Goal: Information Seeking & Learning: Learn about a topic

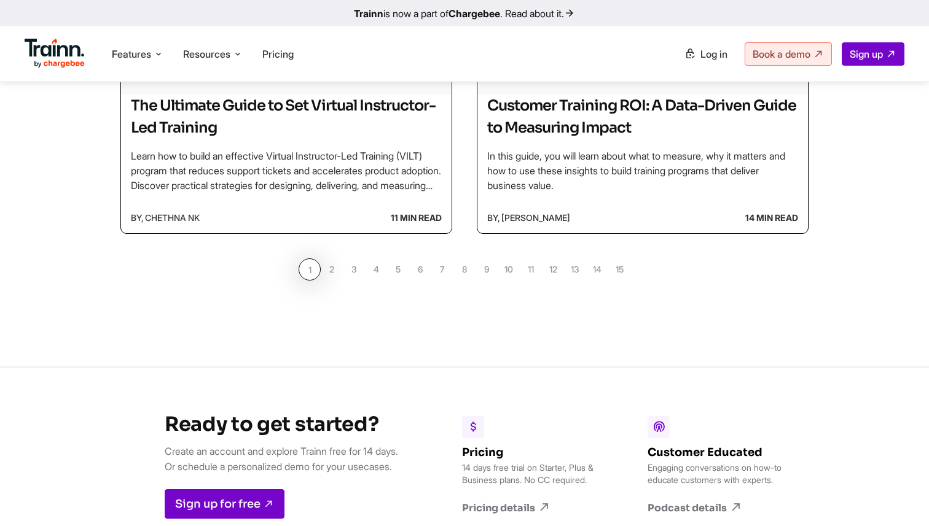
scroll to position [1228, 0]
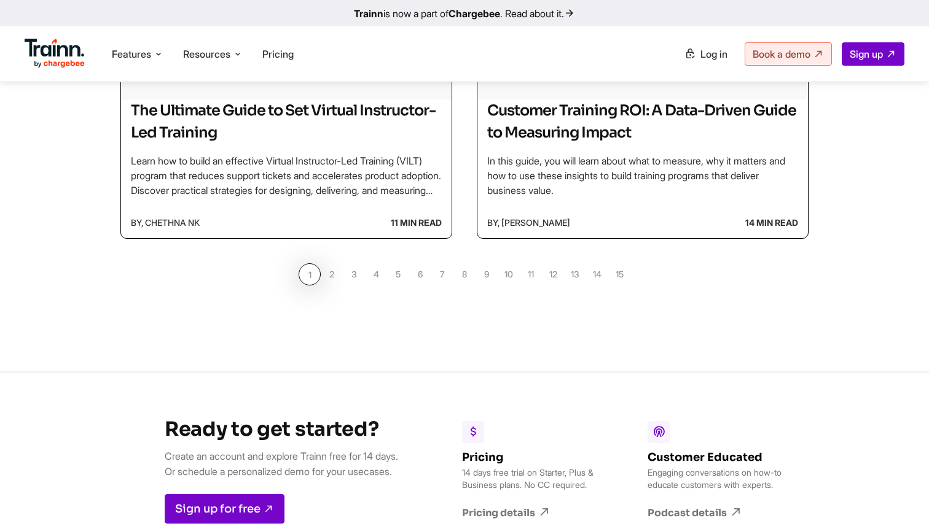
click at [424, 276] on link "6" at bounding box center [420, 274] width 22 height 22
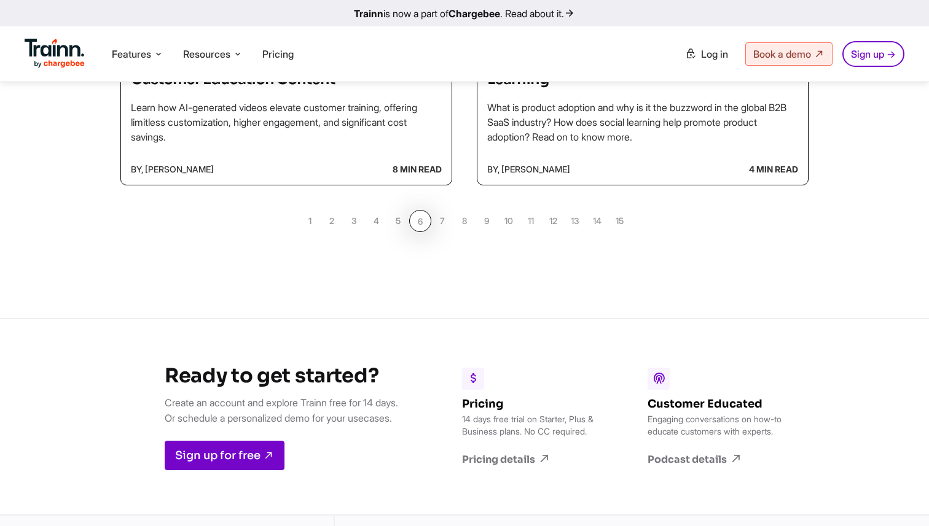
scroll to position [1308, 0]
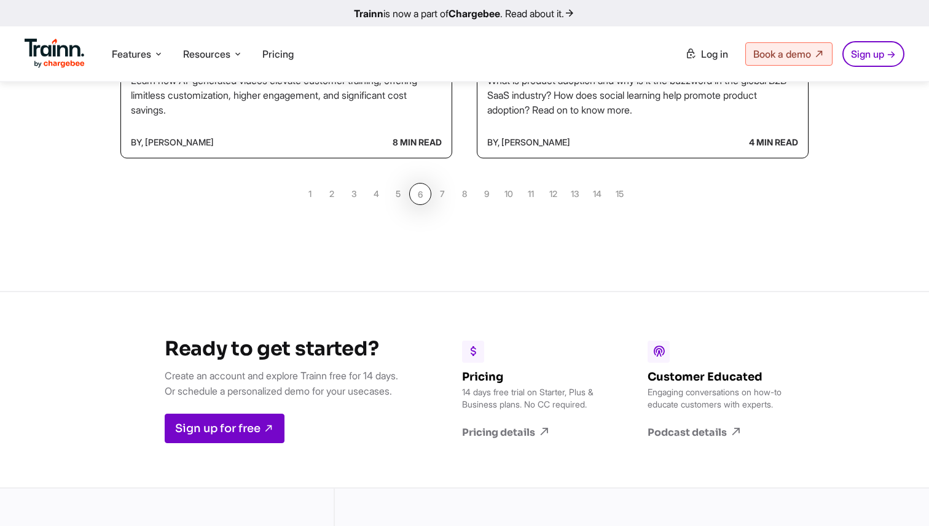
click at [396, 195] on link "5" at bounding box center [398, 194] width 22 height 22
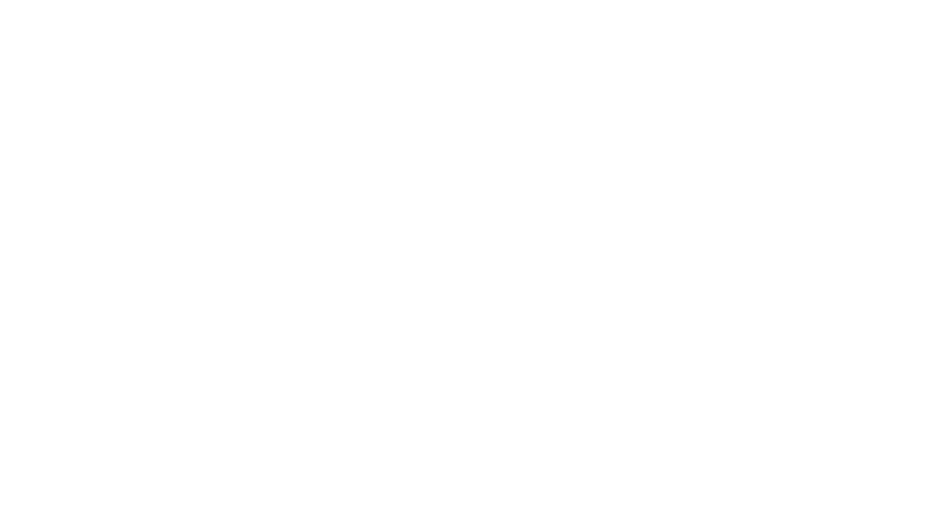
scroll to position [1228, 0]
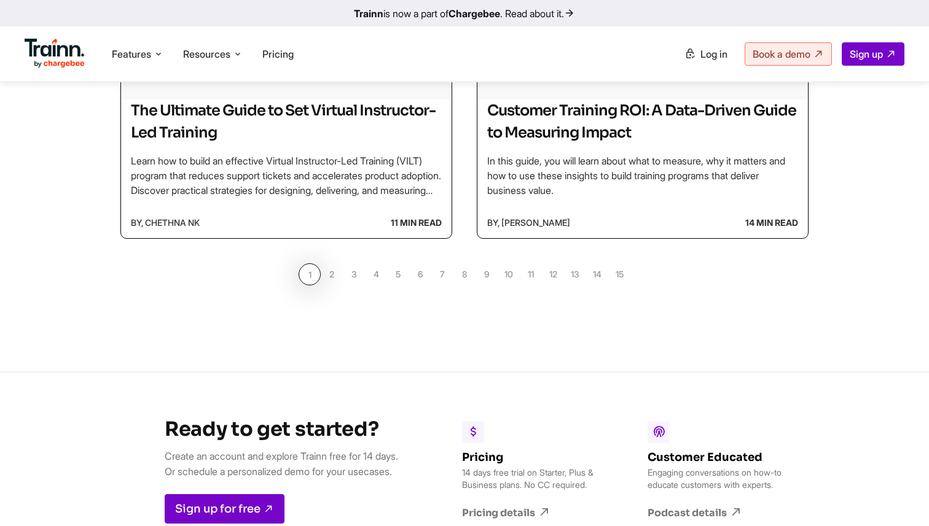
click at [375, 278] on link "4" at bounding box center [376, 274] width 22 height 22
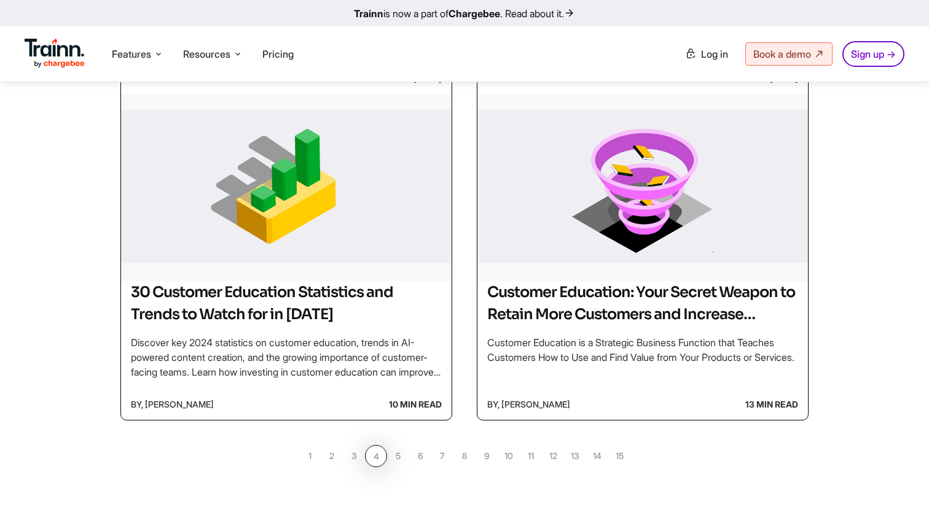
scroll to position [1041, 0]
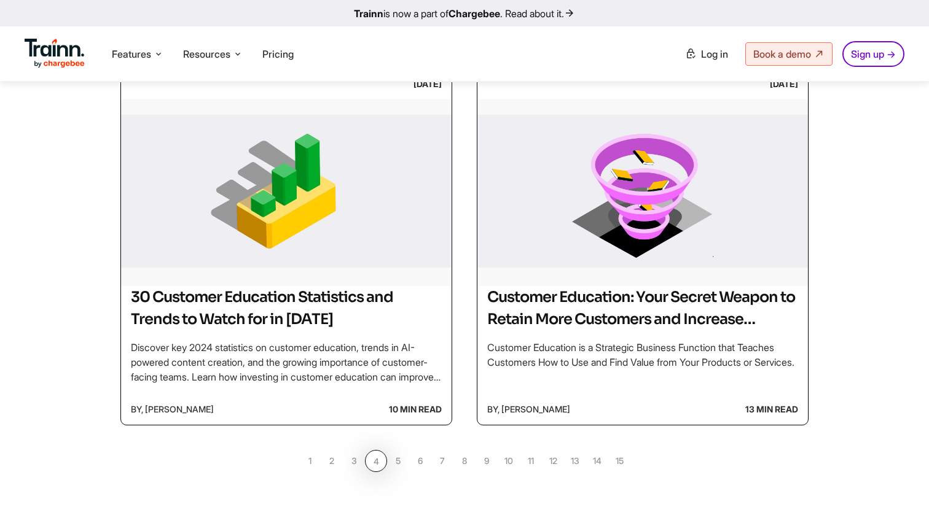
click at [396, 464] on link "5" at bounding box center [398, 461] width 22 height 22
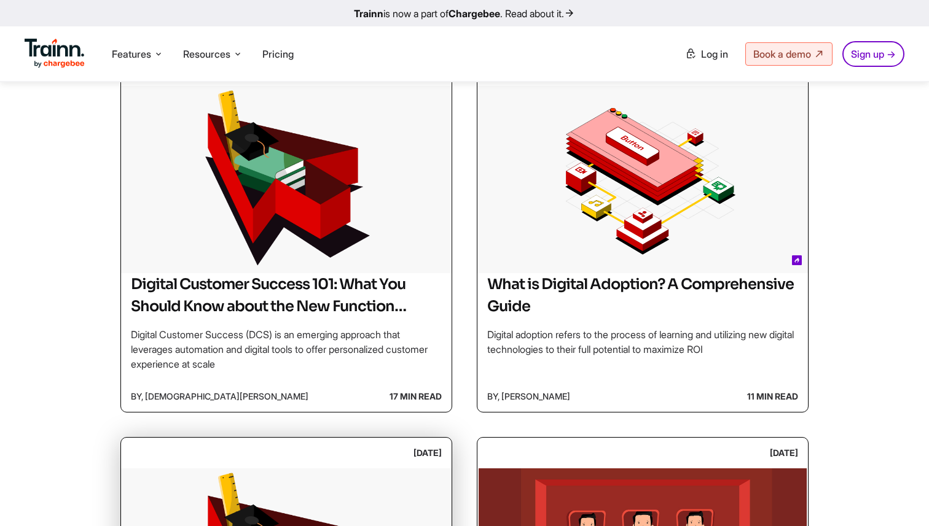
scroll to position [674, 0]
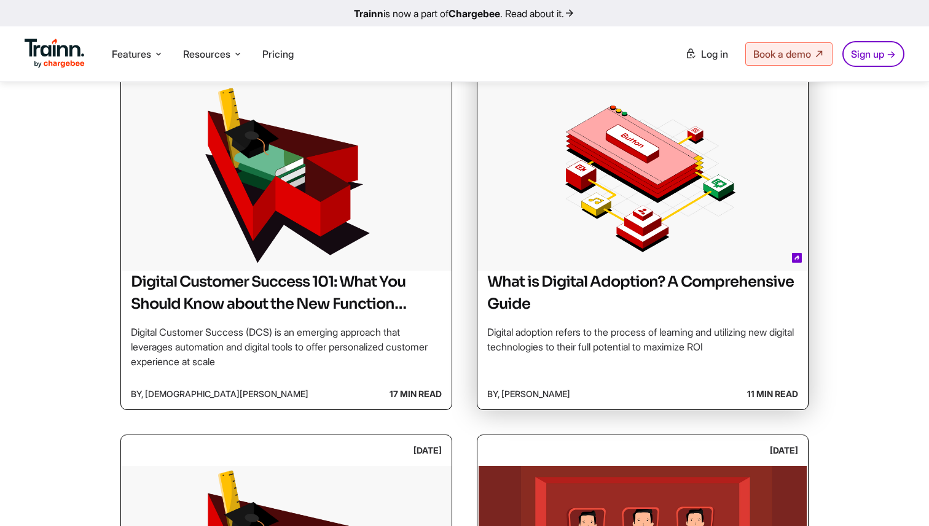
click at [728, 205] on img at bounding box center [642, 176] width 330 height 184
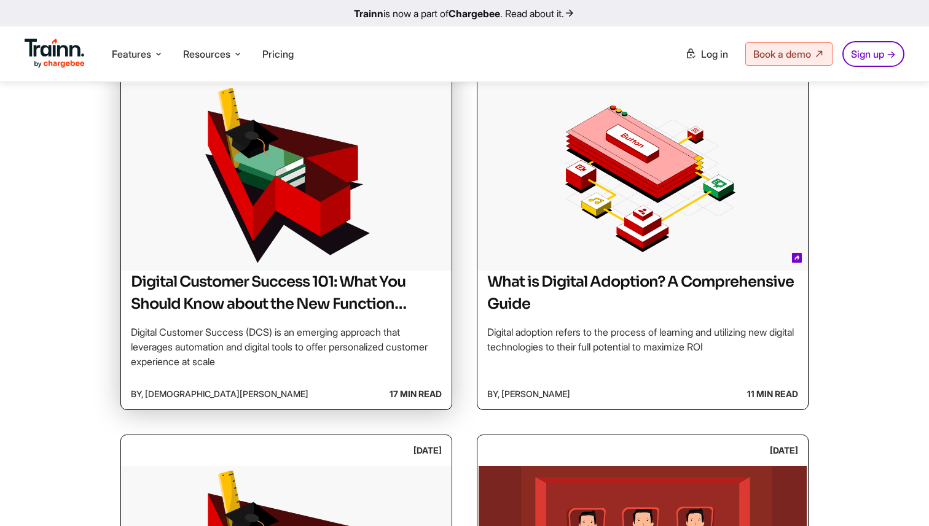
click at [231, 192] on img at bounding box center [286, 176] width 330 height 184
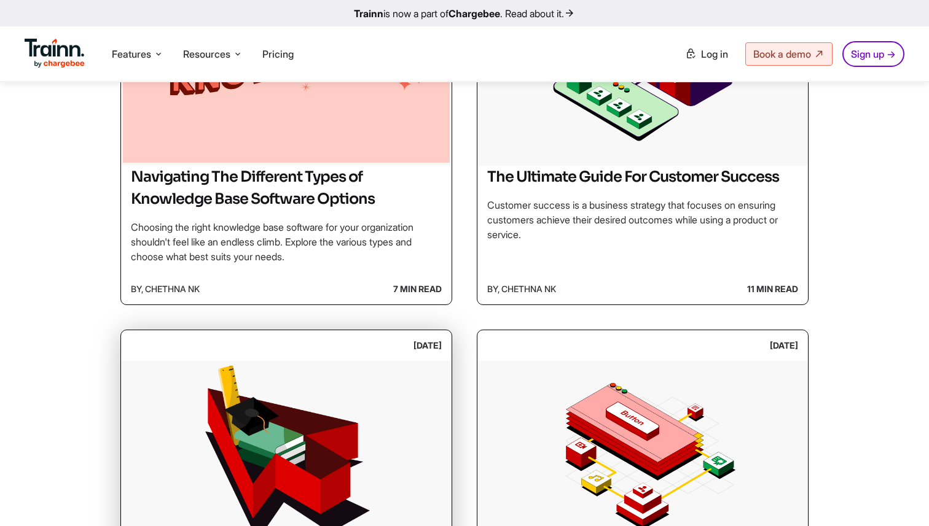
scroll to position [399, 0]
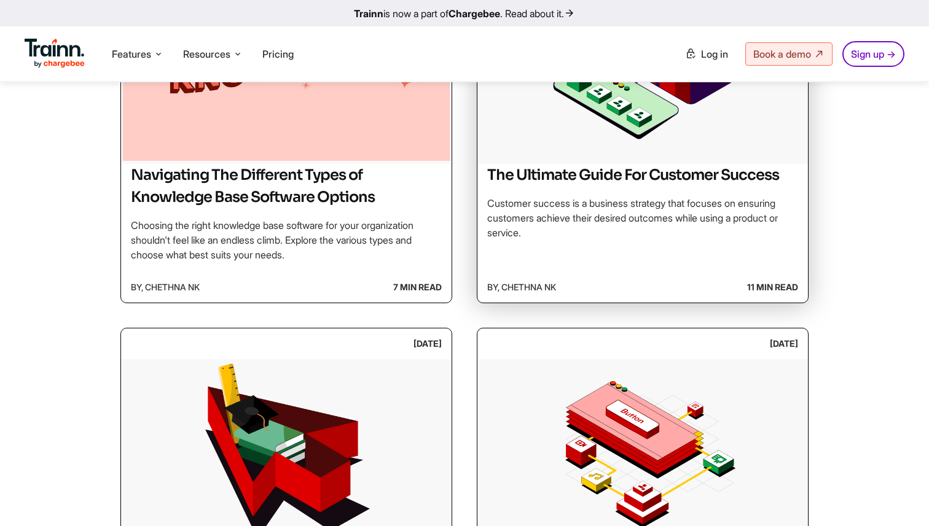
click at [667, 131] on img at bounding box center [642, 69] width 330 height 184
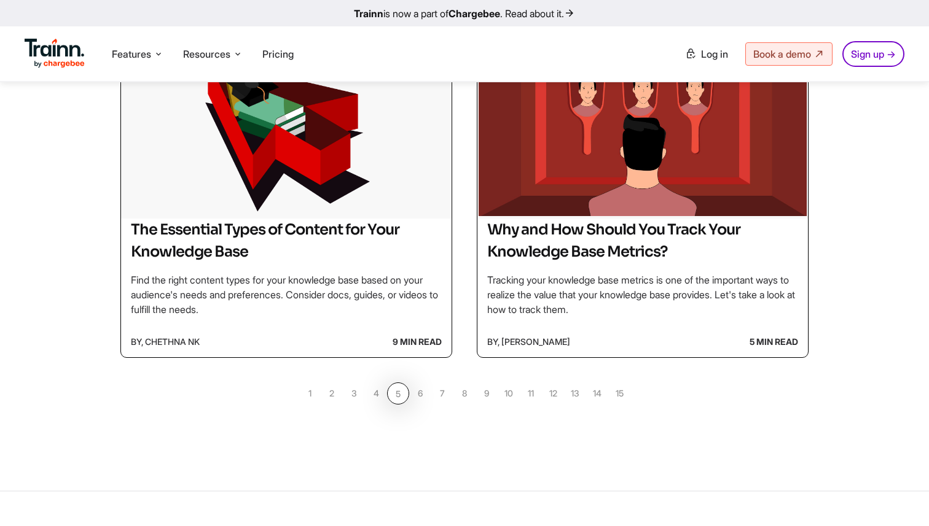
scroll to position [1268, 0]
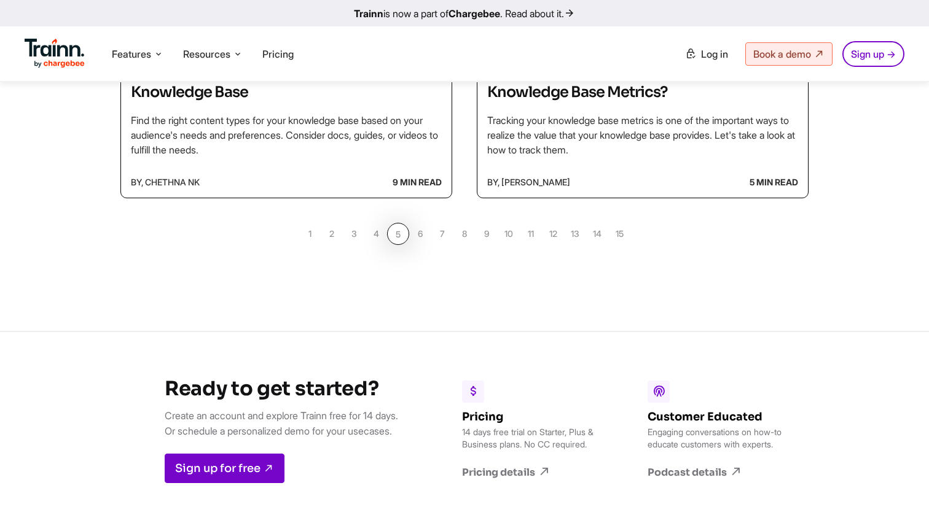
click at [377, 236] on link "4" at bounding box center [376, 234] width 22 height 22
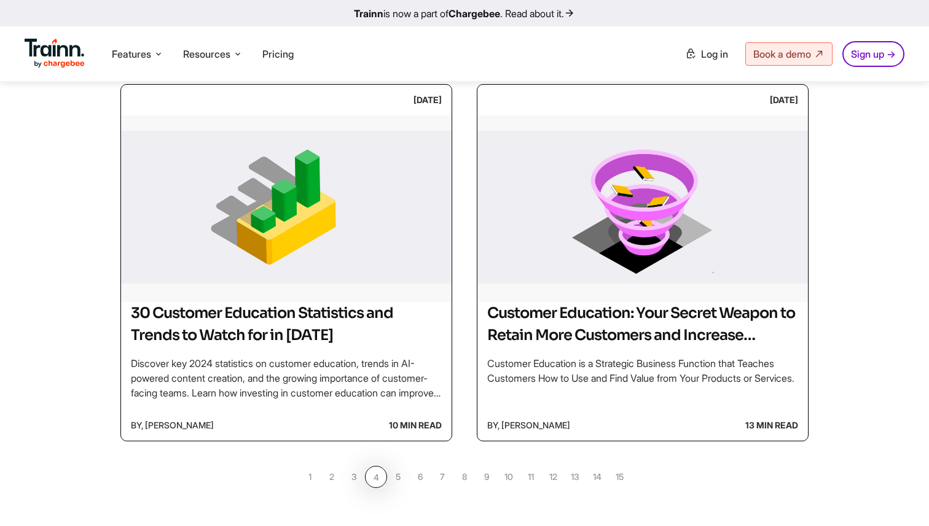
scroll to position [975, 0]
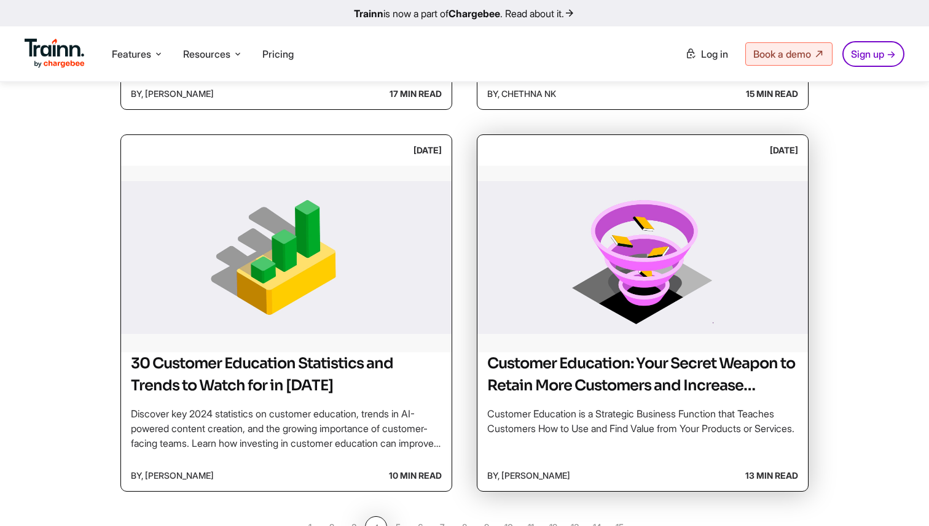
click at [665, 271] on img at bounding box center [642, 258] width 330 height 184
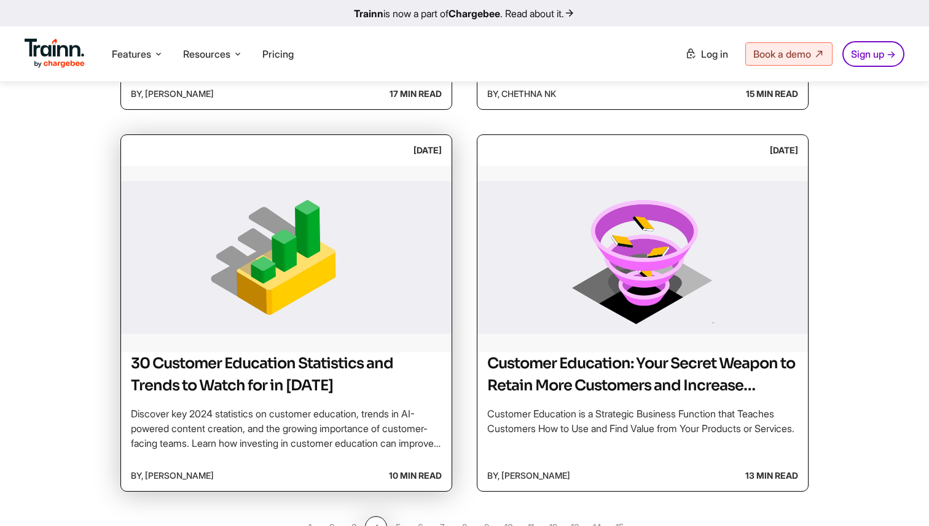
click at [289, 271] on img at bounding box center [286, 258] width 330 height 184
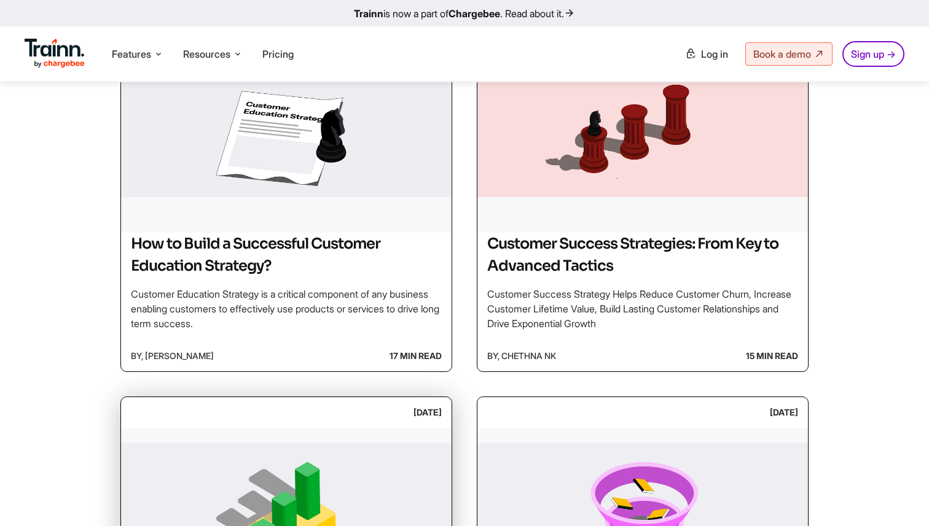
scroll to position [700, 0]
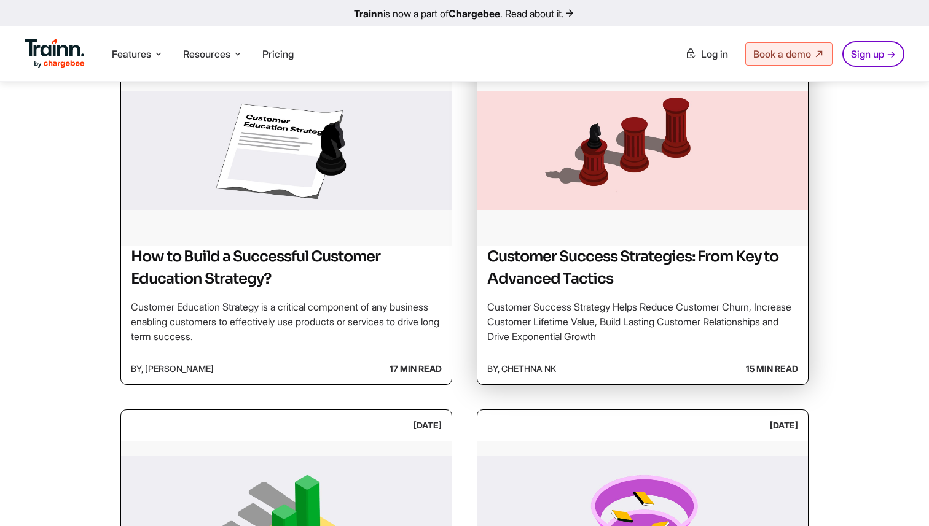
click at [658, 178] on img at bounding box center [642, 150] width 330 height 184
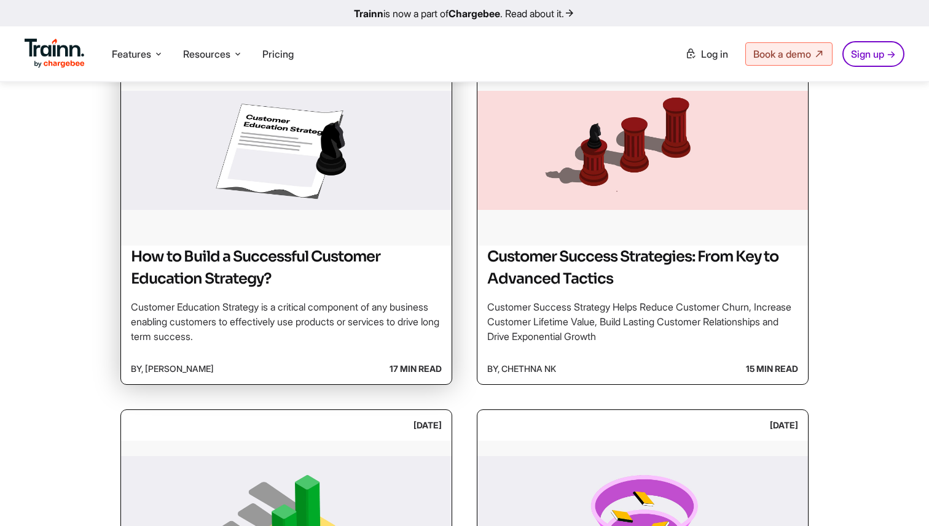
click at [284, 193] on img at bounding box center [286, 150] width 330 height 184
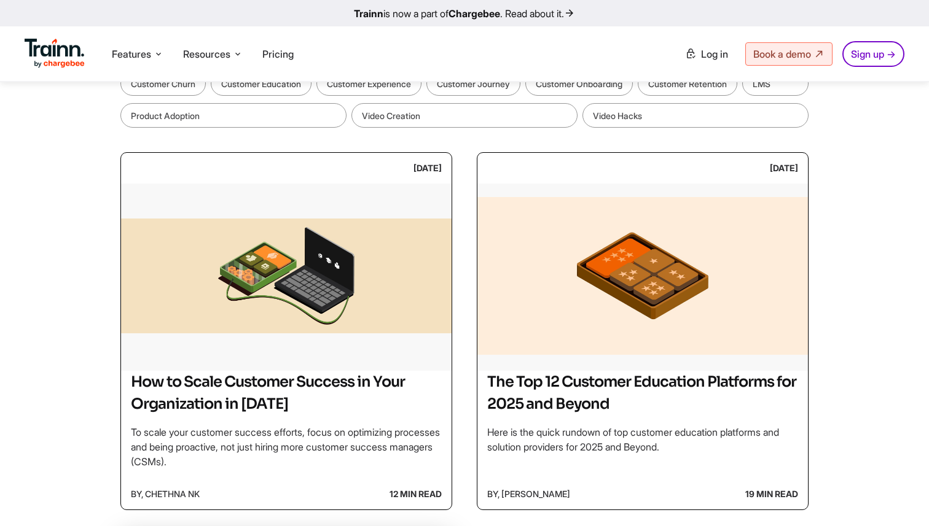
scroll to position [182, 0]
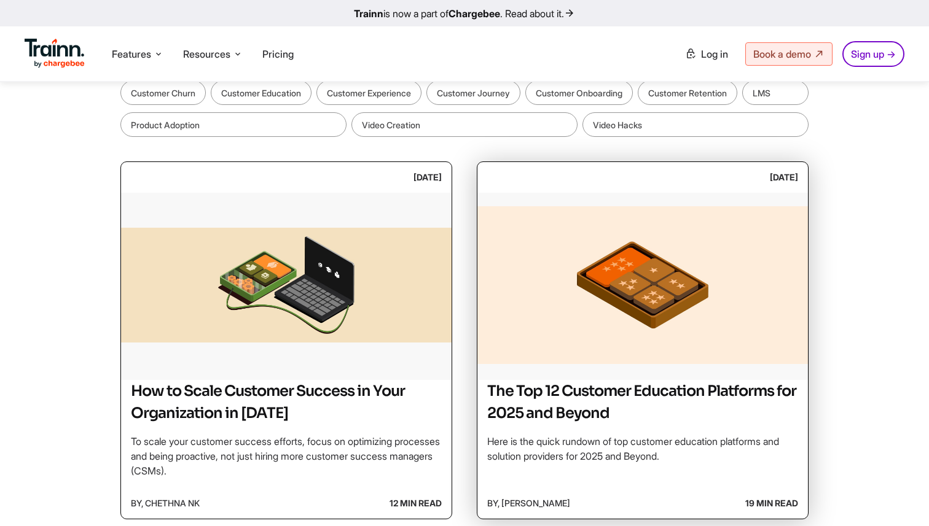
click at [628, 310] on img at bounding box center [642, 285] width 330 height 184
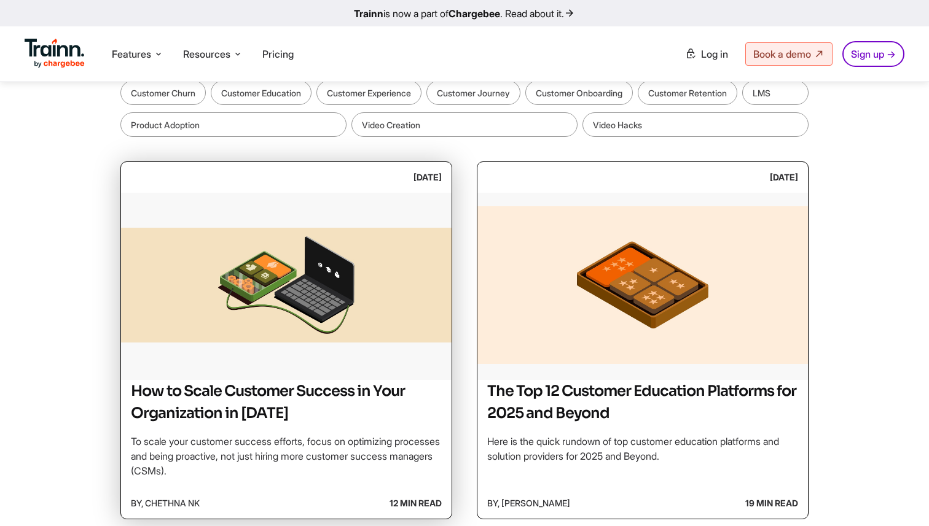
click at [267, 305] on img at bounding box center [286, 285] width 330 height 184
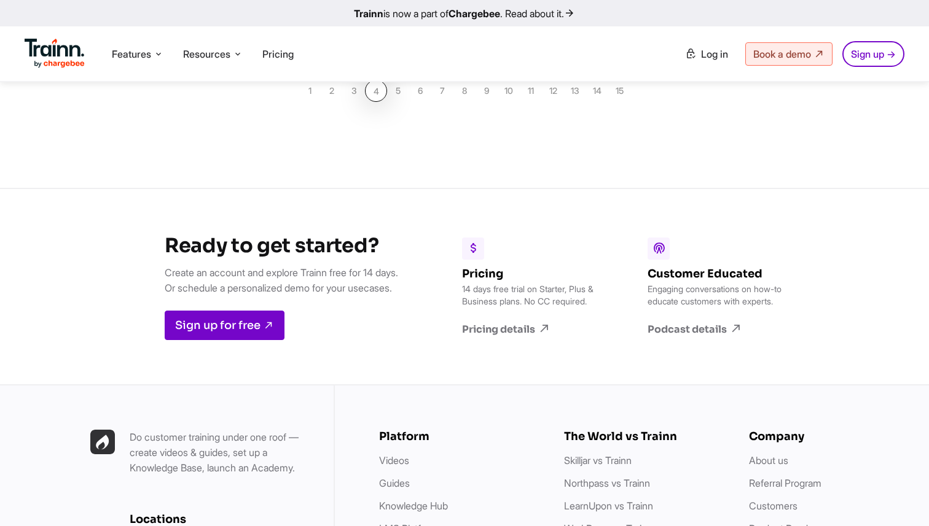
scroll to position [1406, 0]
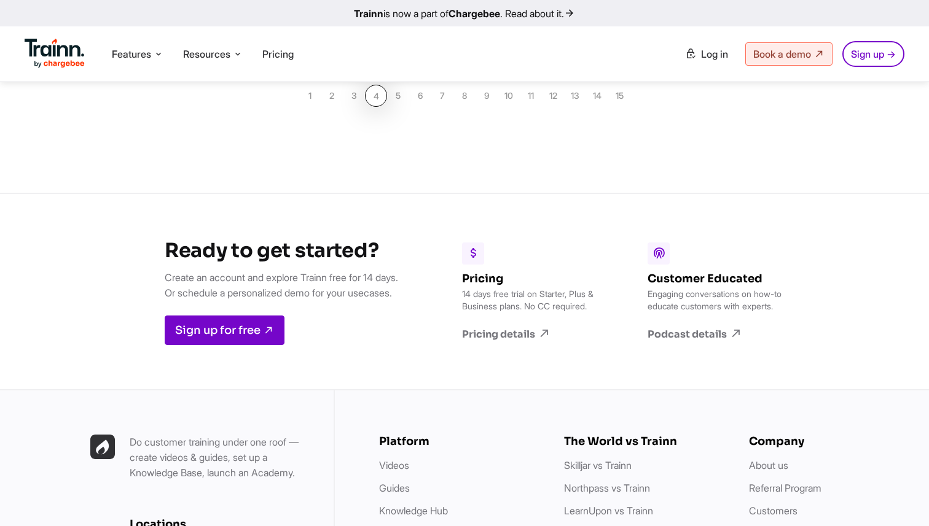
click at [354, 90] on link "3" at bounding box center [354, 96] width 22 height 22
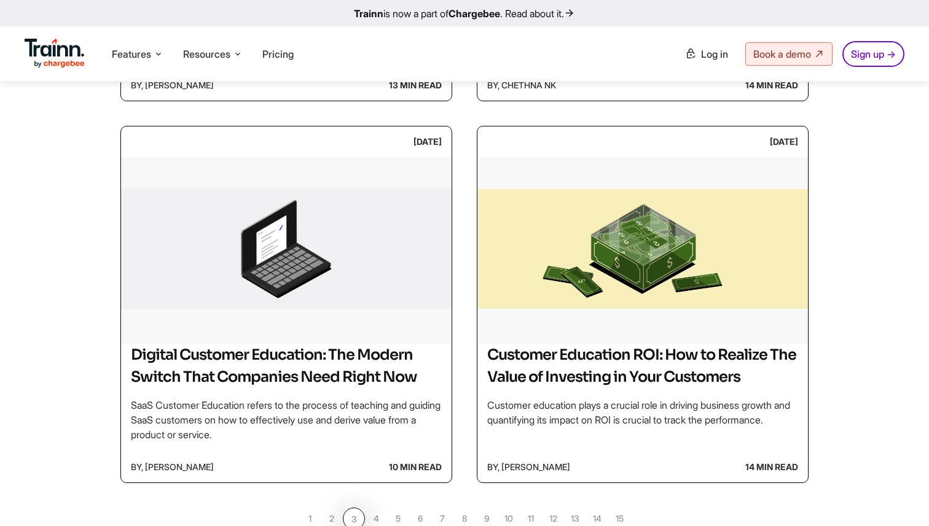
scroll to position [945, 0]
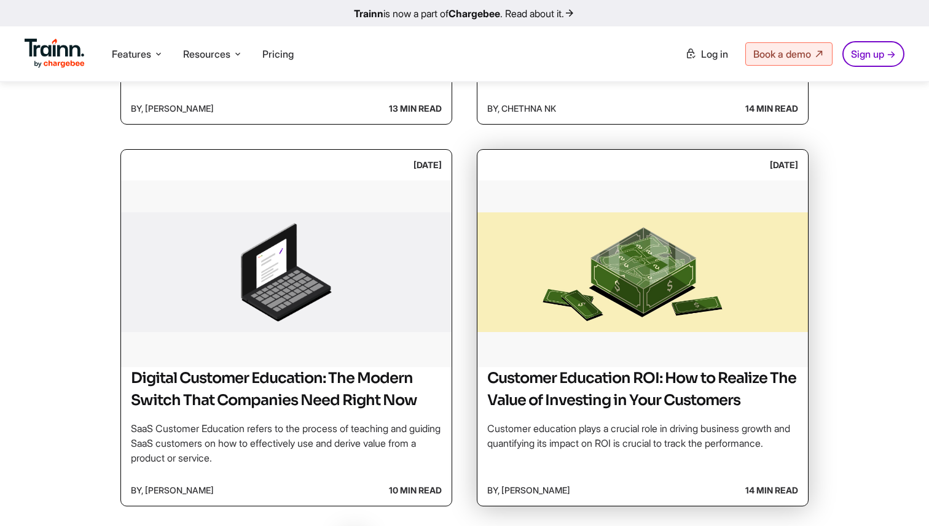
click at [591, 305] on img at bounding box center [642, 273] width 330 height 184
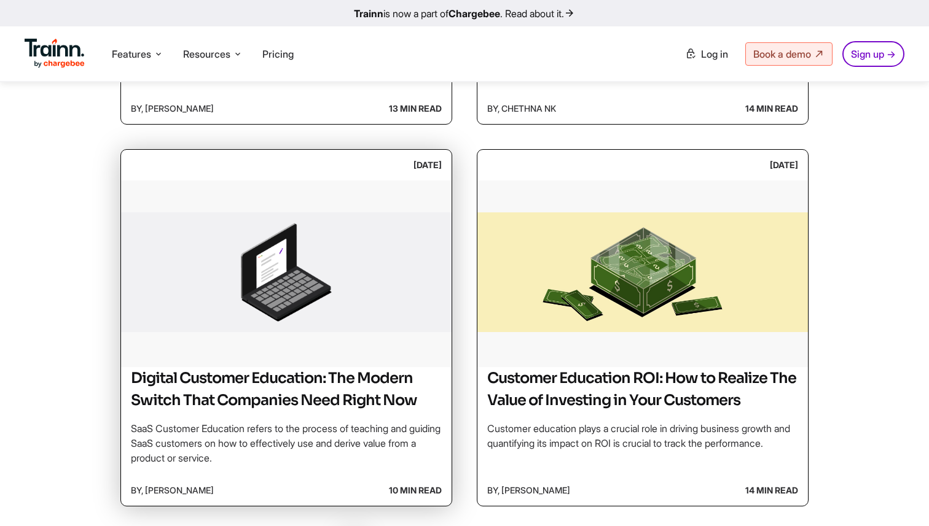
click at [222, 305] on img at bounding box center [286, 273] width 330 height 184
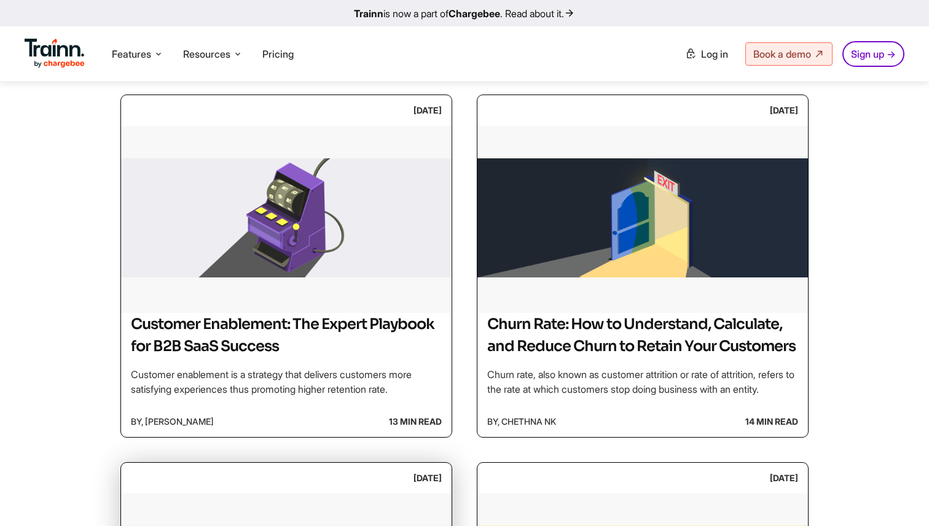
scroll to position [614, 0]
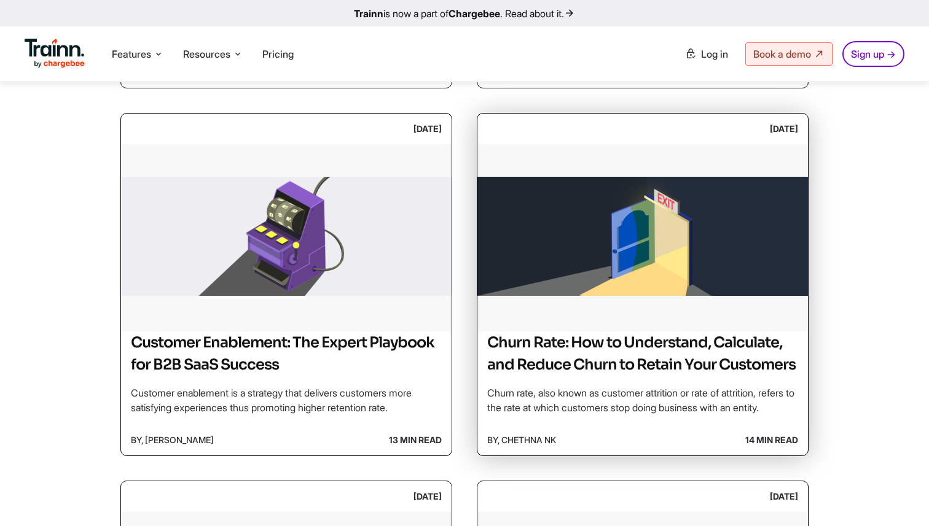
click at [626, 293] on img at bounding box center [642, 236] width 330 height 184
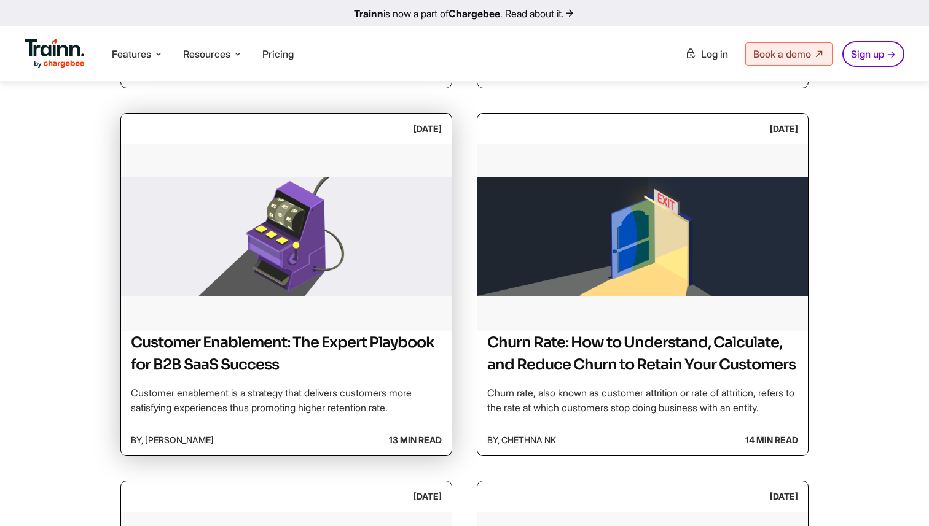
click at [280, 291] on img at bounding box center [286, 236] width 330 height 184
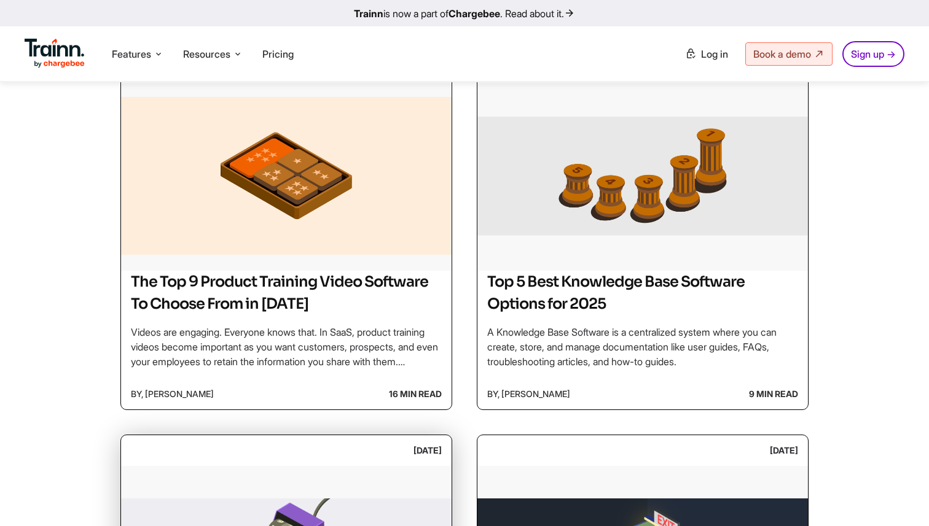
scroll to position [273, 0]
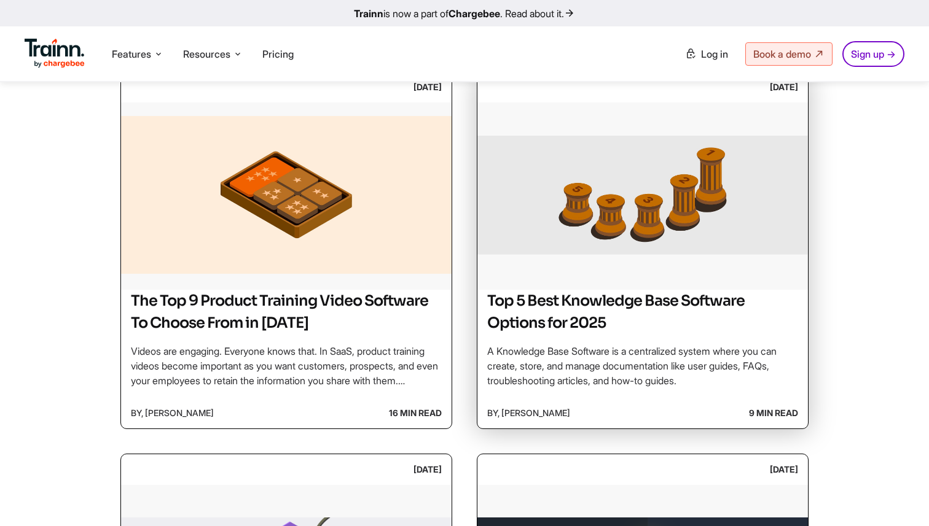
click at [671, 100] on div "11/18/2024" at bounding box center [642, 87] width 330 height 31
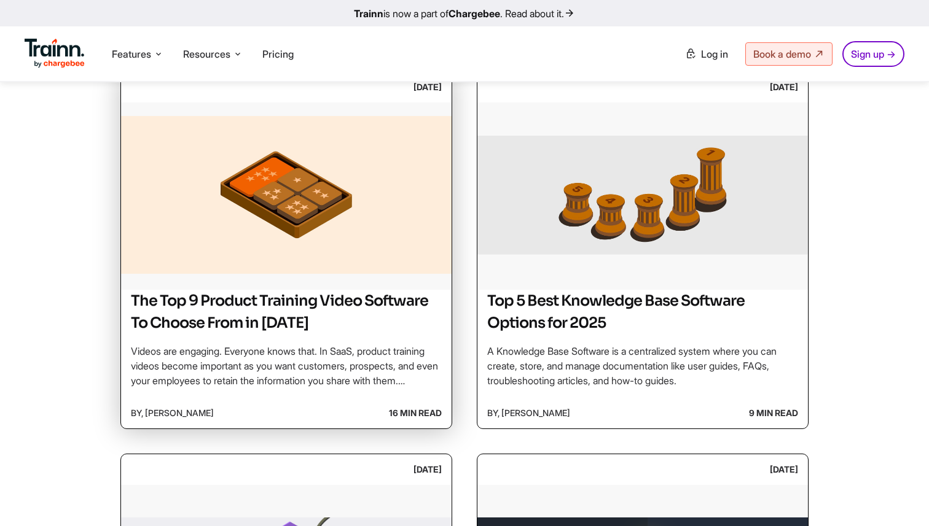
click at [361, 187] on img at bounding box center [286, 195] width 330 height 184
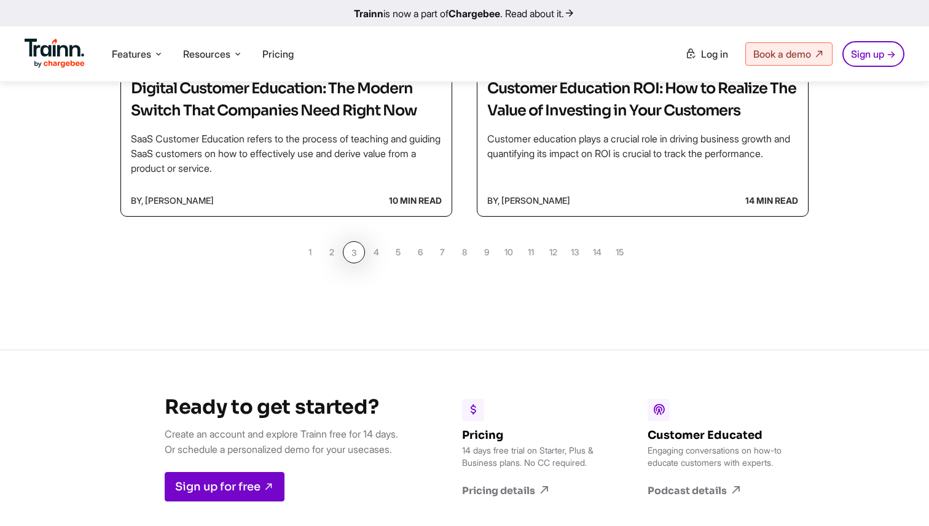
scroll to position [1236, 0]
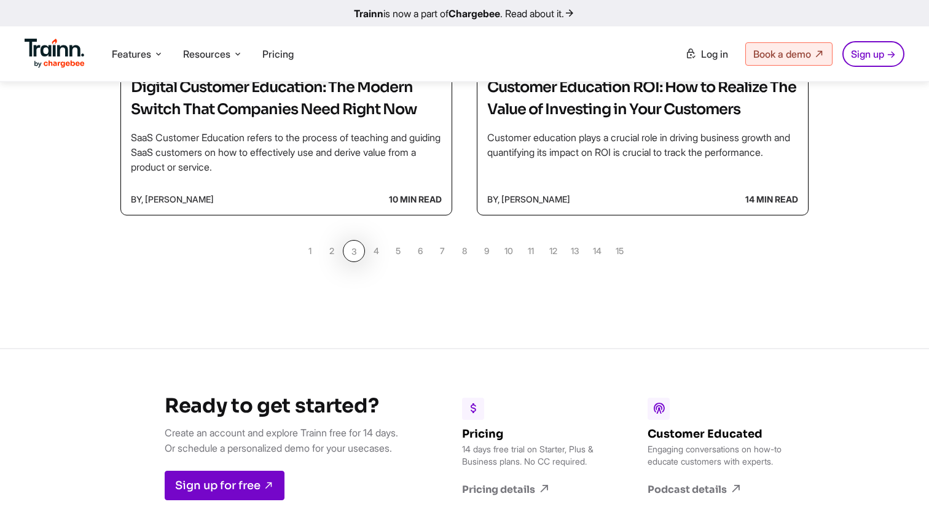
click at [328, 262] on link "2" at bounding box center [332, 251] width 22 height 22
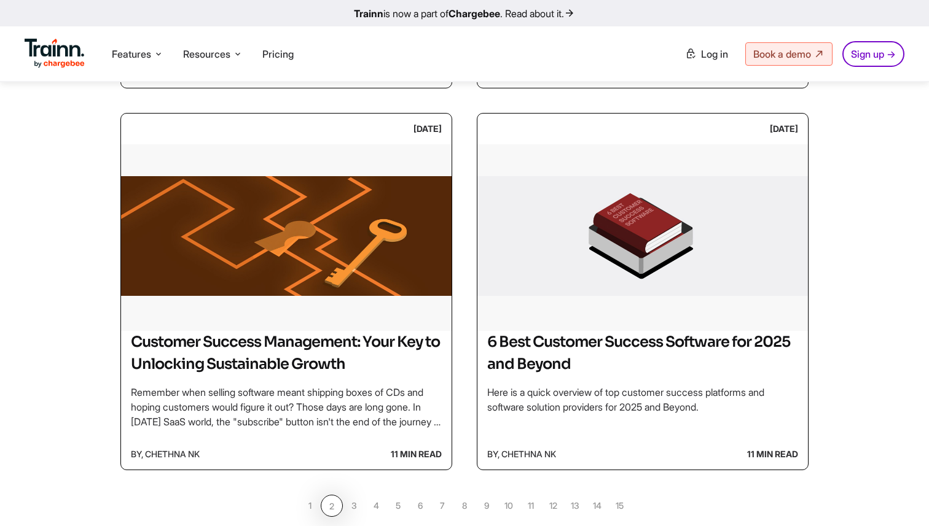
scroll to position [997, 0]
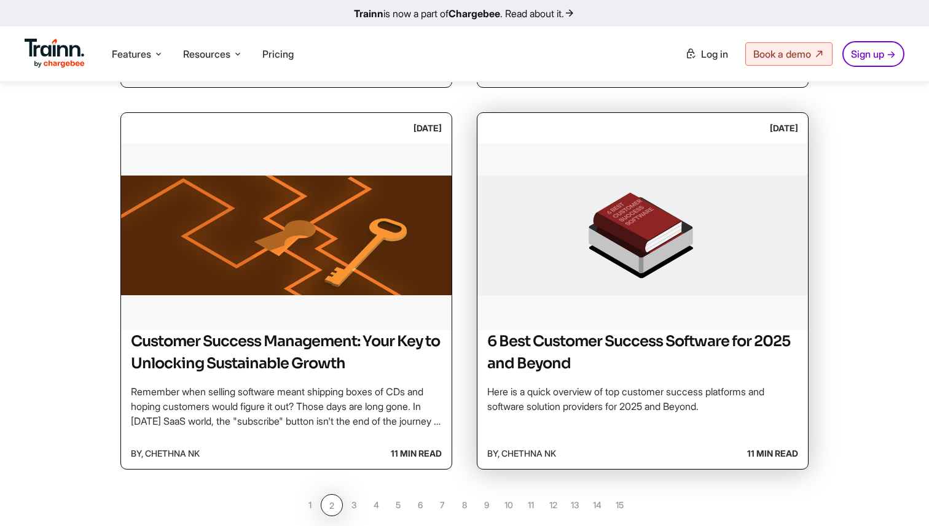
click at [671, 278] on img at bounding box center [642, 236] width 330 height 184
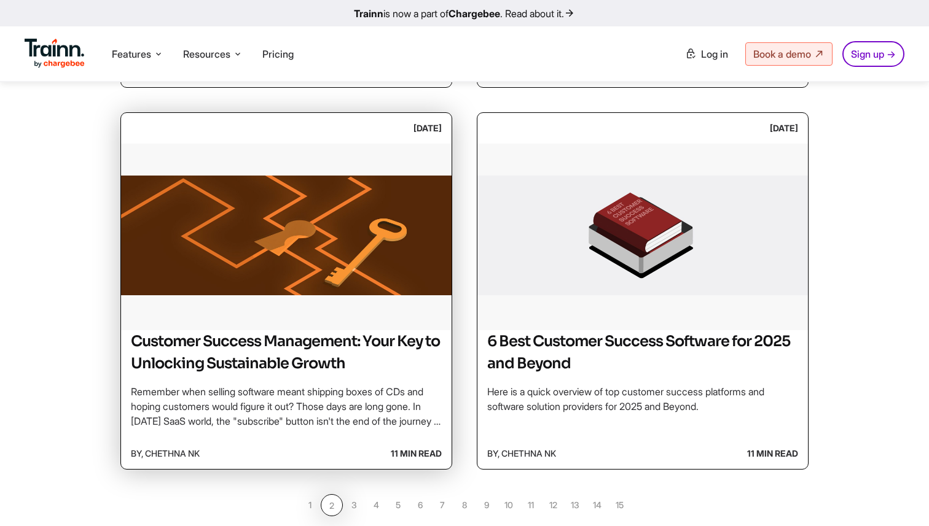
click at [315, 275] on img at bounding box center [286, 236] width 330 height 184
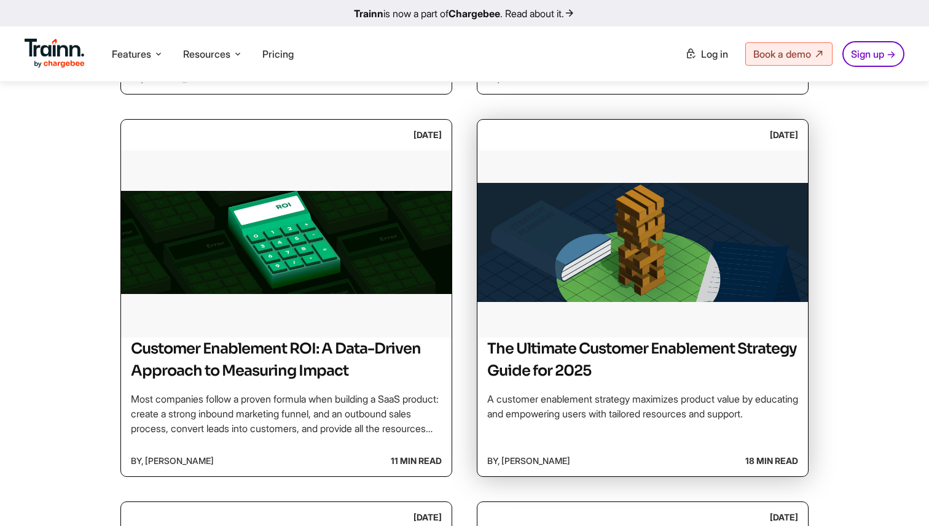
click at [639, 243] on img at bounding box center [642, 242] width 330 height 184
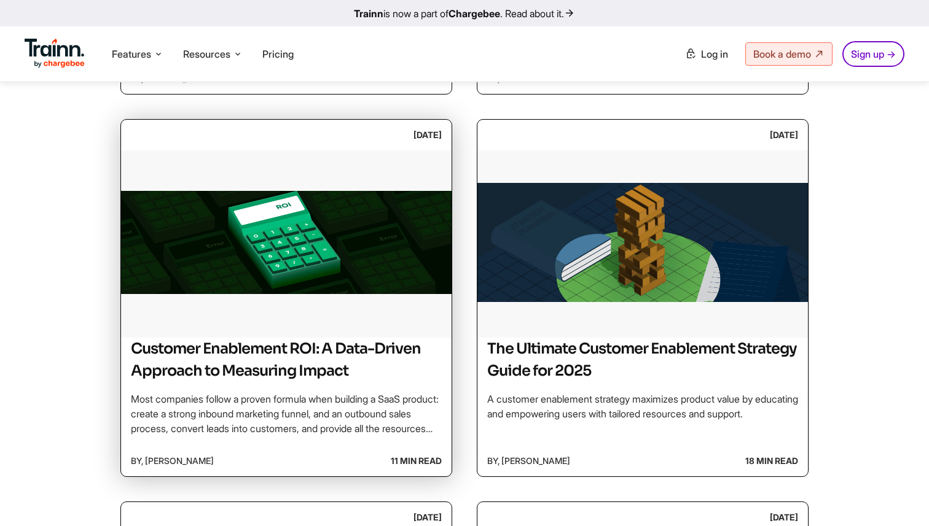
click at [219, 250] on img at bounding box center [286, 242] width 330 height 184
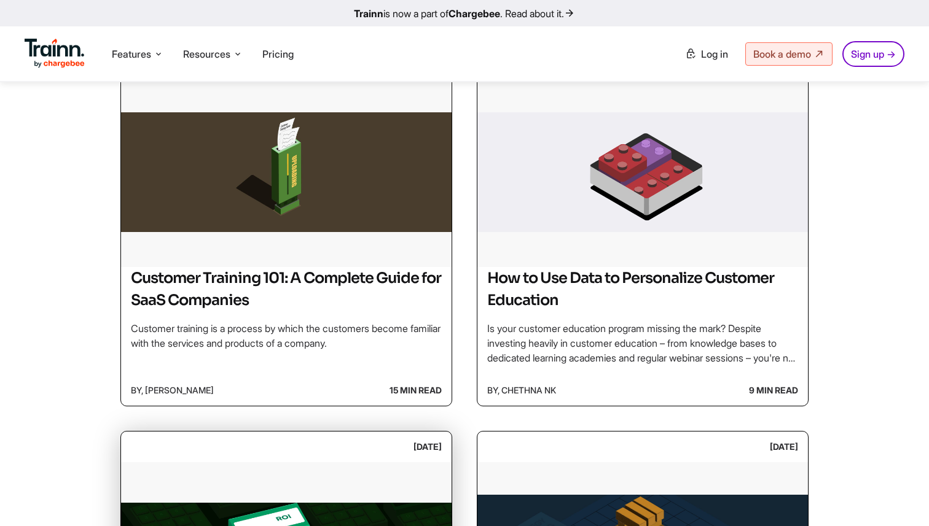
scroll to position [271, 0]
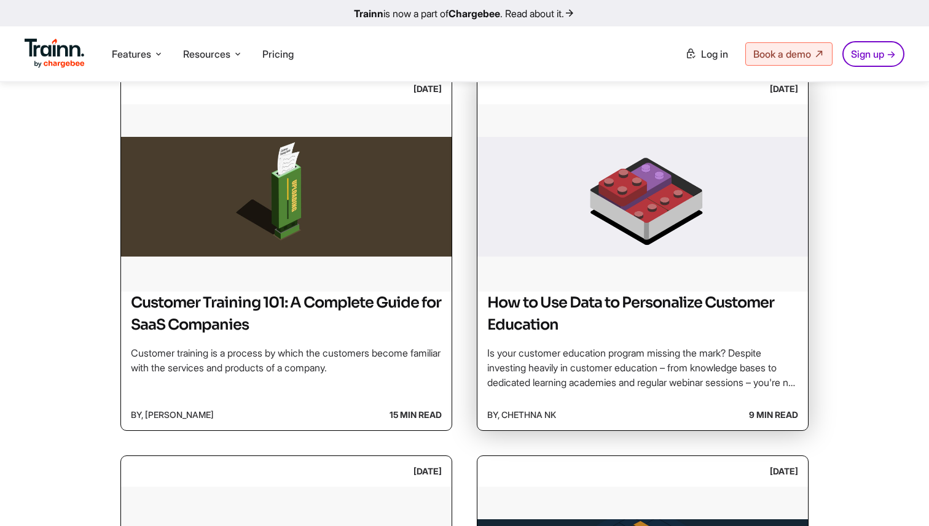
click at [599, 187] on img at bounding box center [642, 196] width 330 height 184
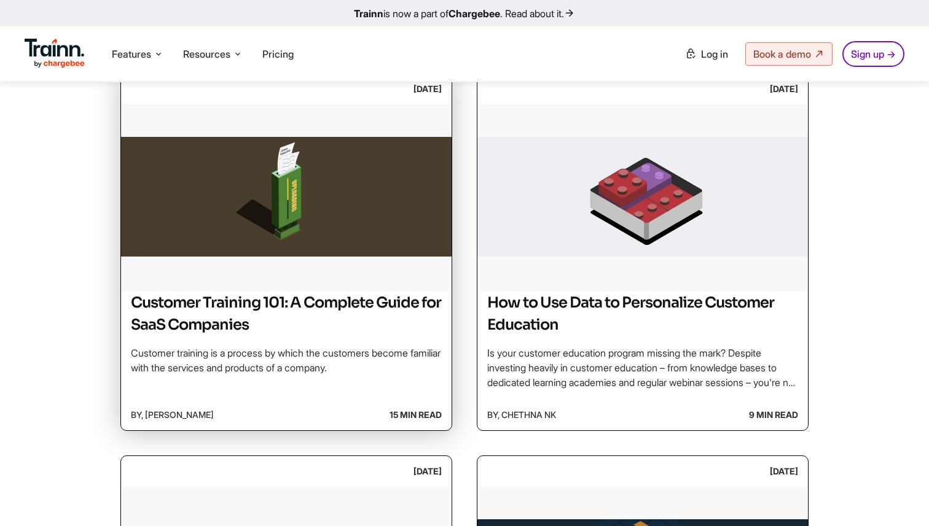
click at [205, 231] on img at bounding box center [286, 196] width 330 height 184
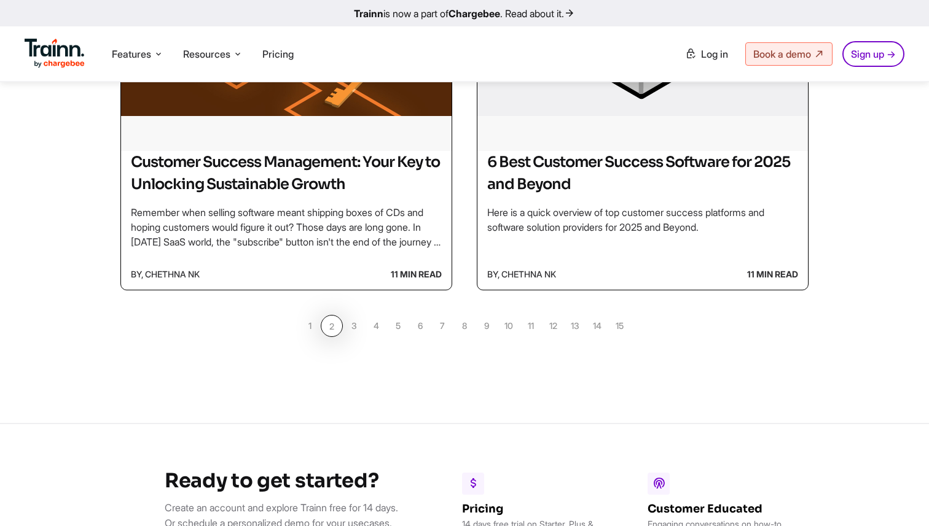
scroll to position [1169, 0]
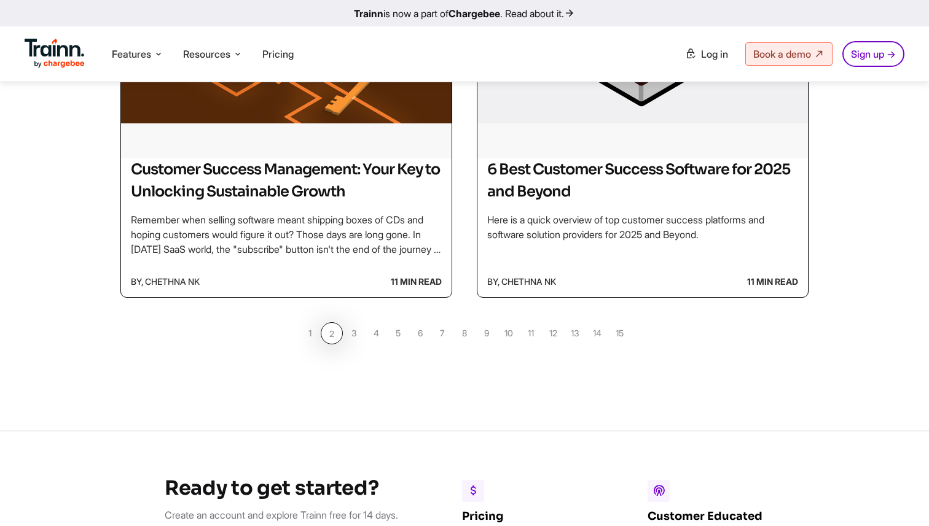
click at [304, 335] on link "1" at bounding box center [309, 333] width 22 height 22
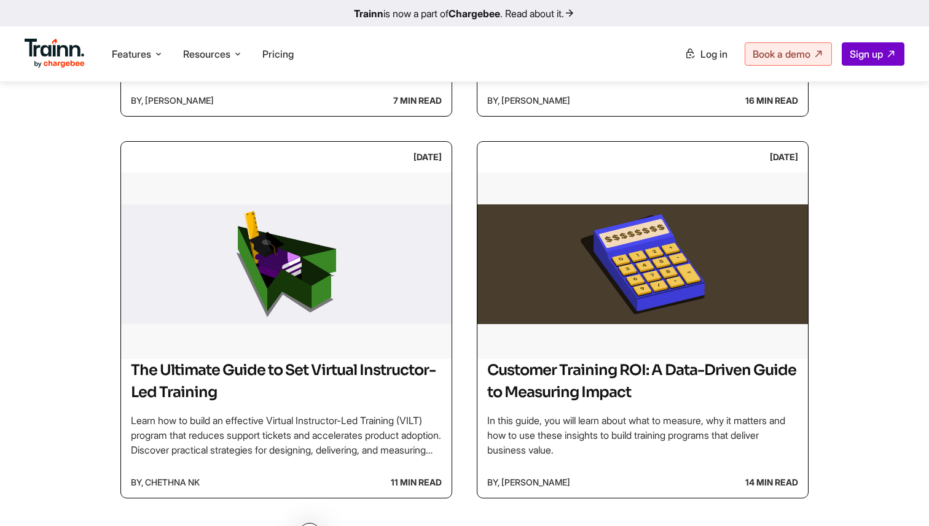
scroll to position [969, 0]
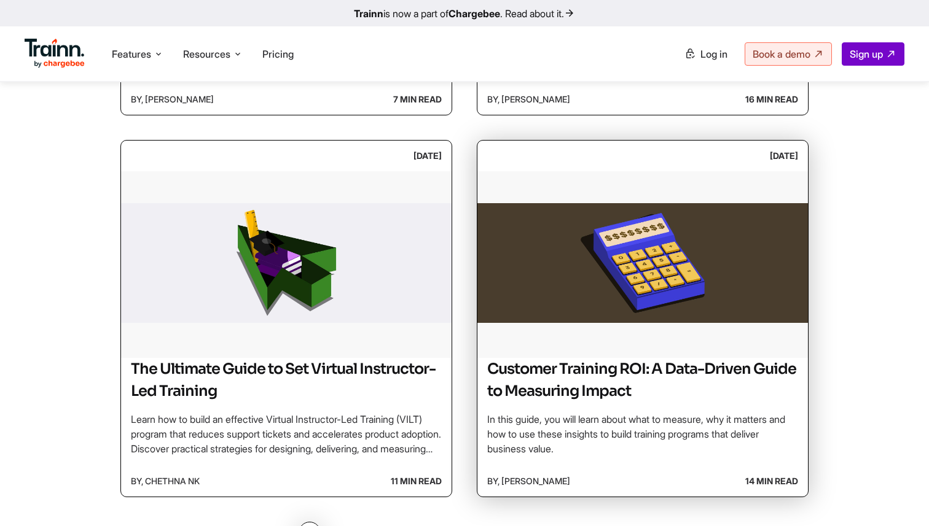
click at [752, 268] on img at bounding box center [642, 263] width 330 height 184
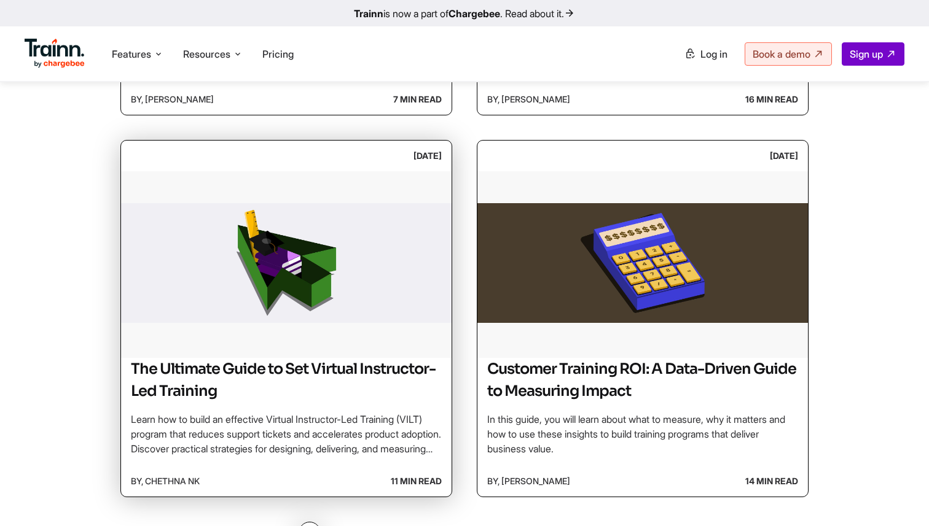
click at [273, 270] on img at bounding box center [286, 263] width 330 height 184
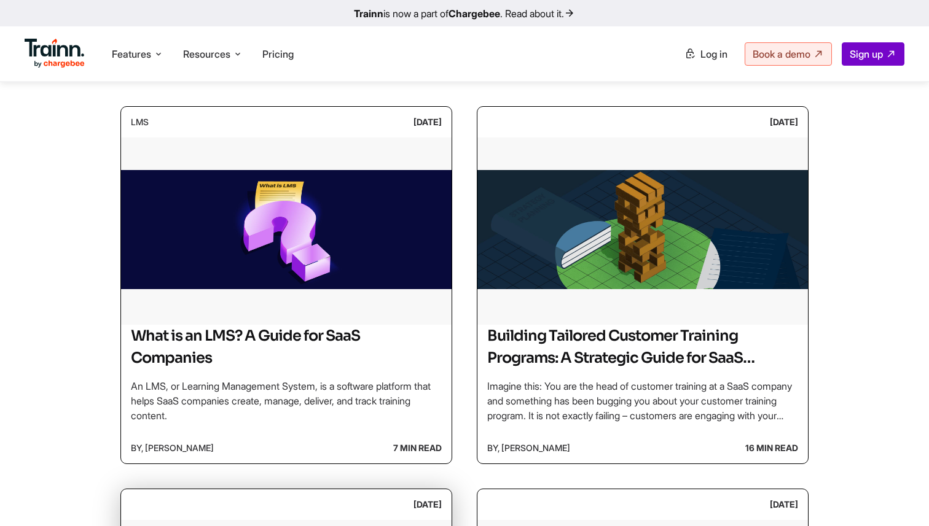
scroll to position [622, 0]
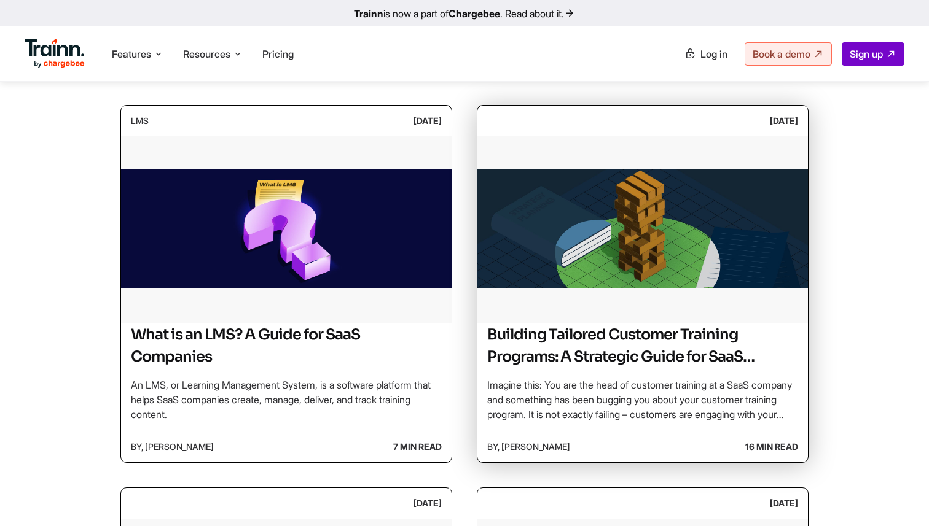
click at [542, 286] on img at bounding box center [642, 228] width 330 height 184
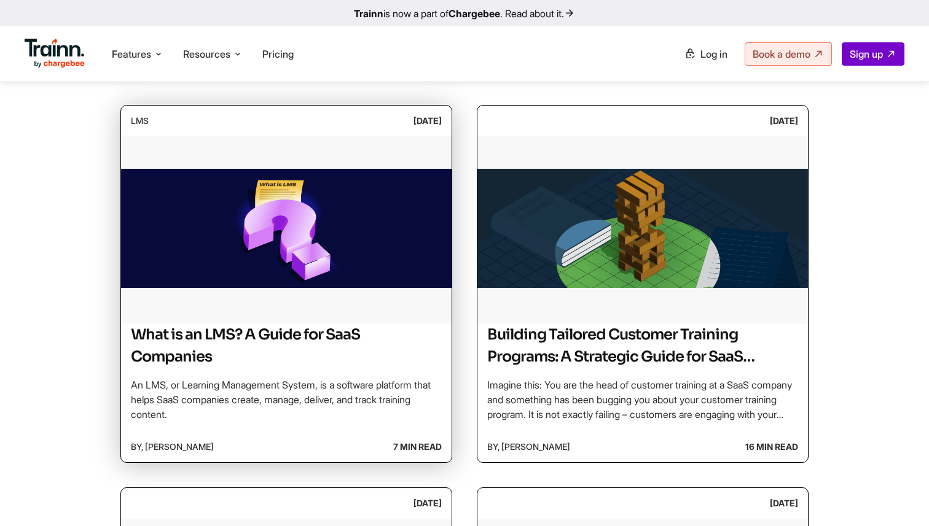
click at [186, 278] on img at bounding box center [286, 228] width 330 height 184
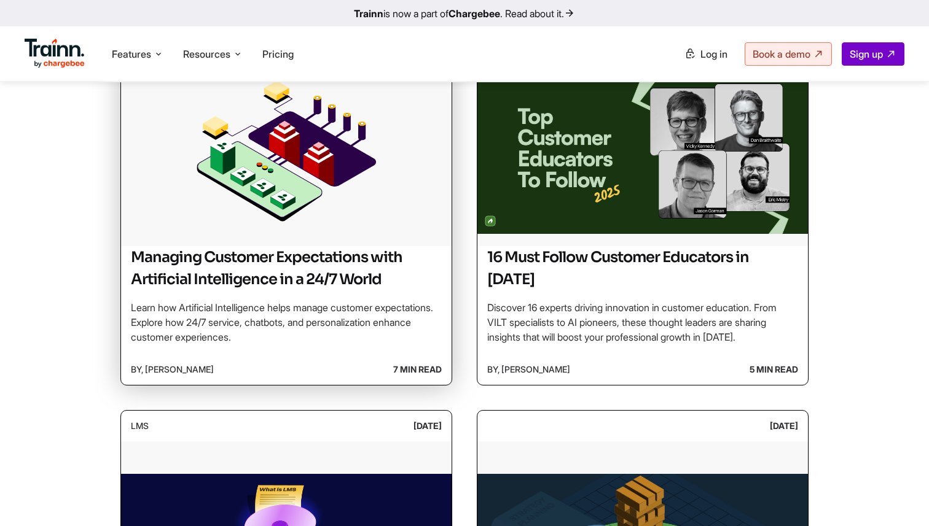
scroll to position [0, 0]
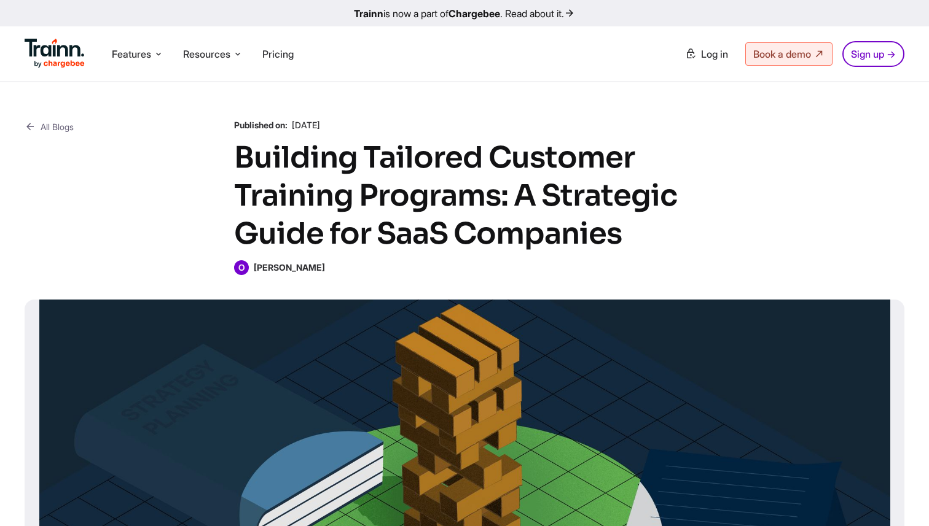
click at [548, 2] on link "Trainn is now a part of Chargebee . Read about it." at bounding box center [464, 13] width 929 height 26
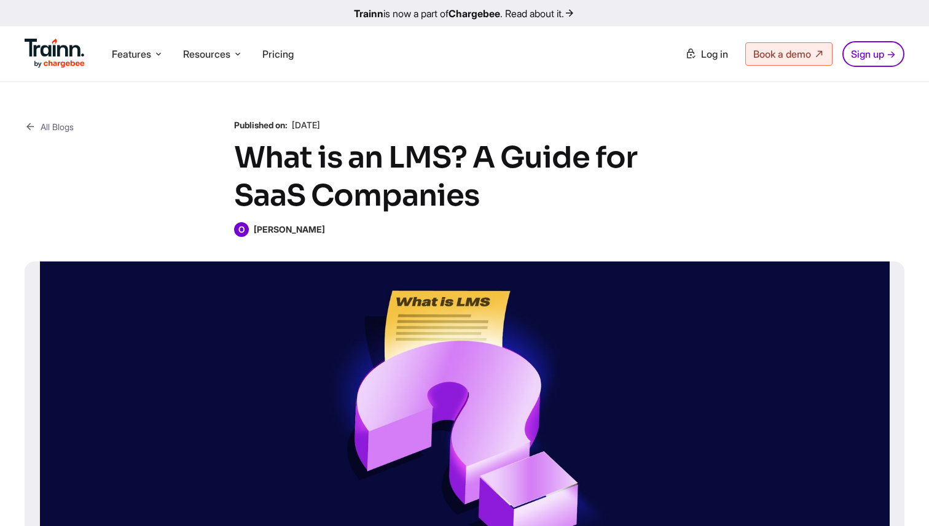
scroll to position [243, 0]
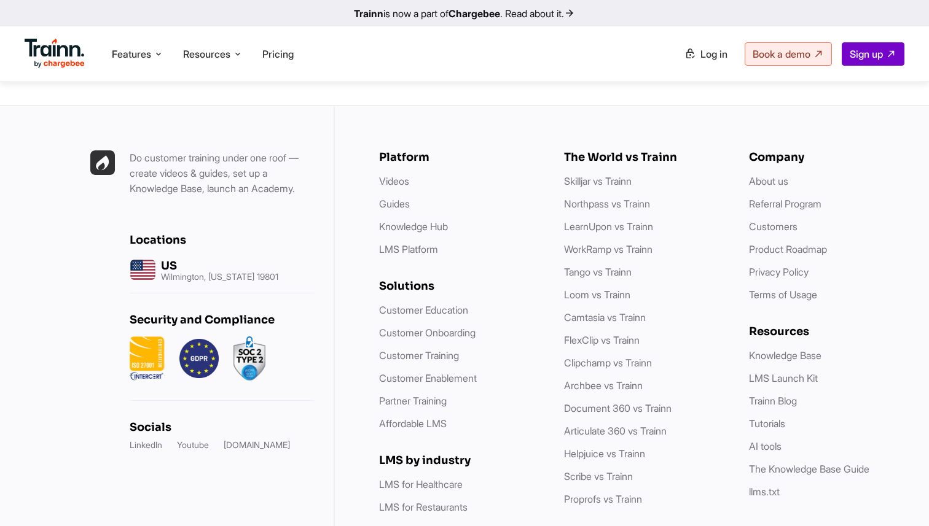
scroll to position [3489, 0]
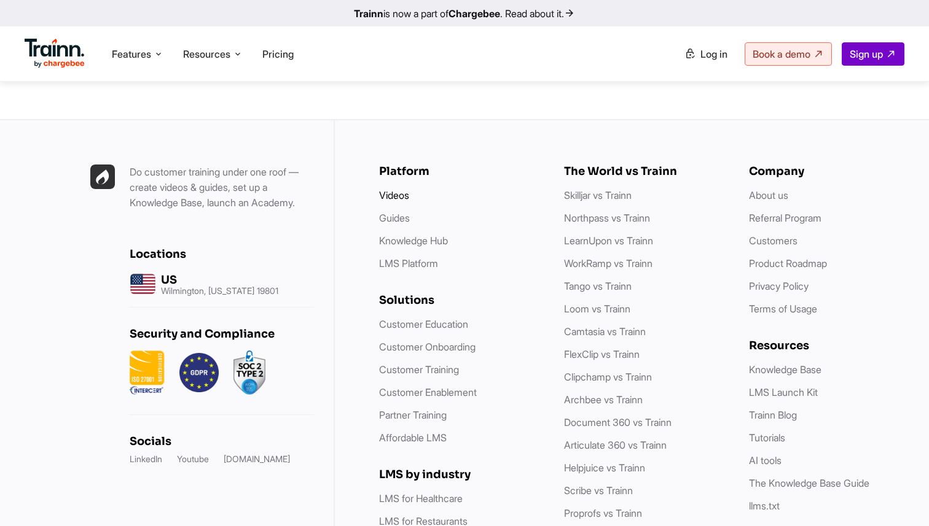
click at [397, 189] on link "Videos" at bounding box center [394, 195] width 30 height 12
click at [397, 212] on link "Guides" at bounding box center [394, 218] width 31 height 12
click at [416, 235] on link "Knowledge Hub" at bounding box center [413, 241] width 69 height 12
click at [418, 257] on link "LMS Platform" at bounding box center [408, 263] width 59 height 12
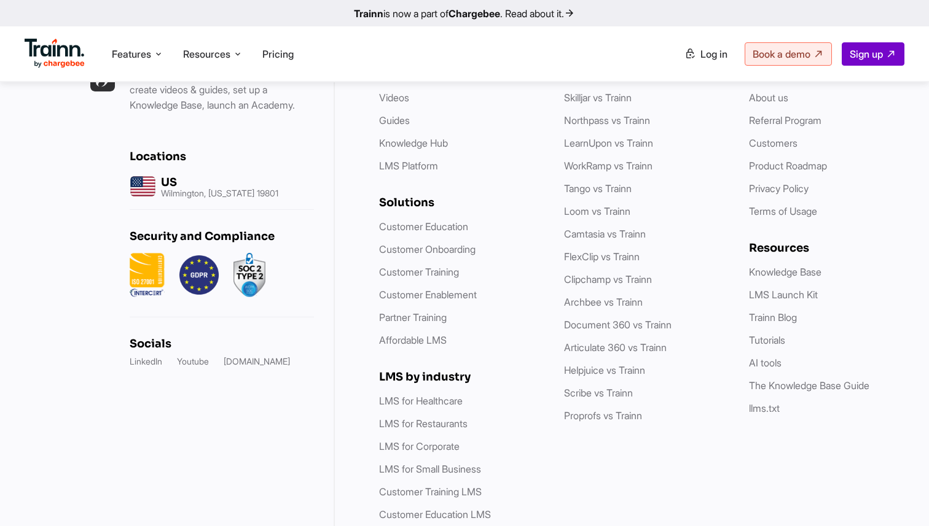
scroll to position [3567, 0]
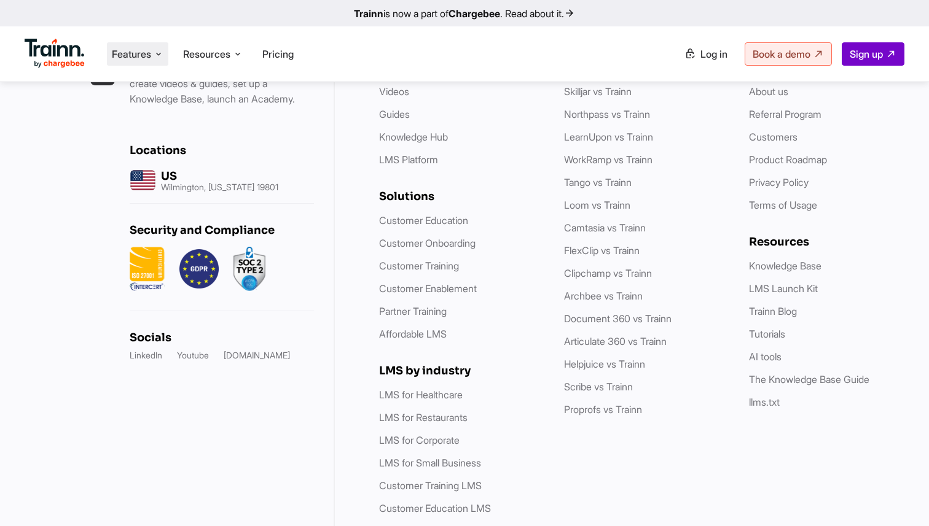
click at [139, 49] on span "Features" at bounding box center [131, 54] width 39 height 14
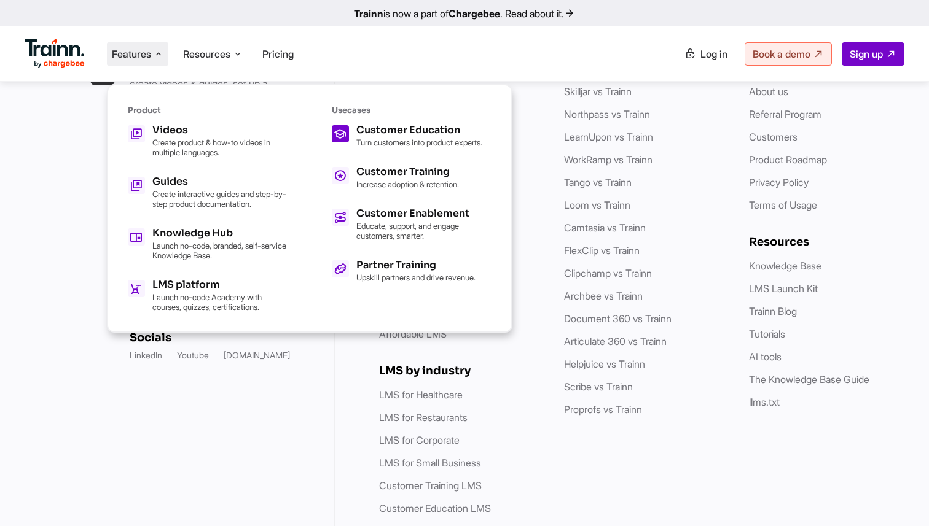
click at [368, 131] on h5 "Customer Education" at bounding box center [419, 130] width 126 height 10
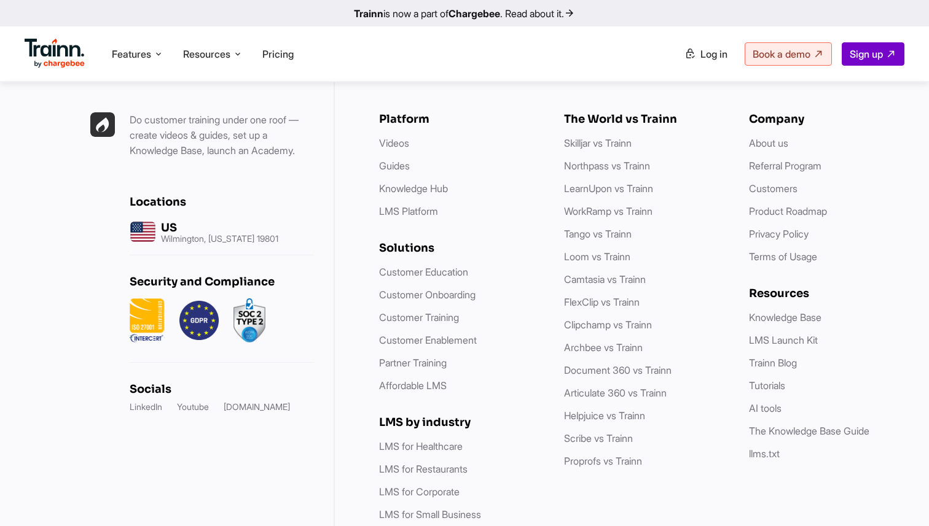
scroll to position [3619, 0]
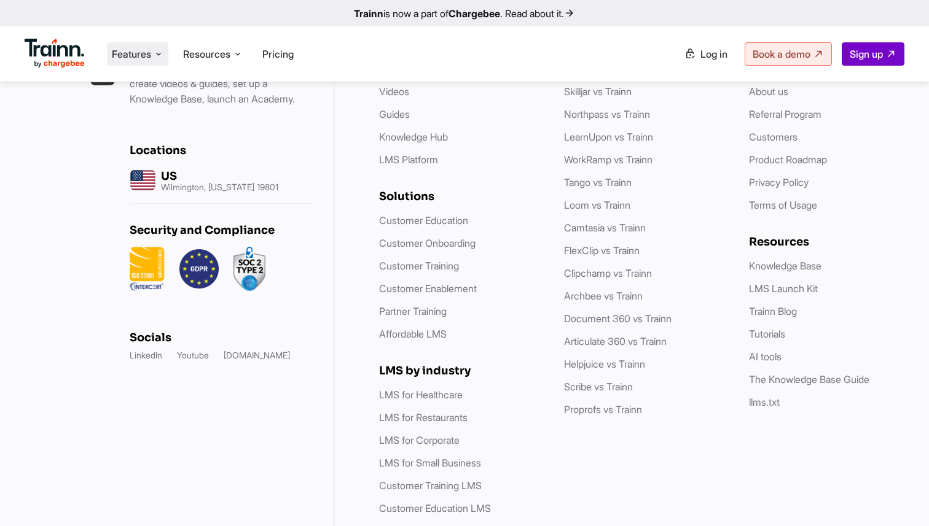
click at [144, 63] on li "Features Product Videos Create product & how-to videos in multiple languages. G…" at bounding box center [137, 53] width 61 height 23
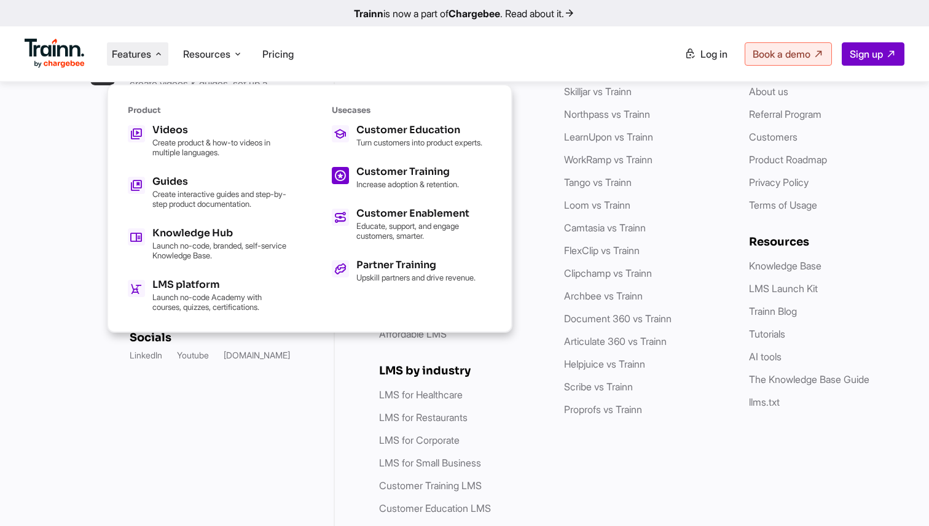
click at [354, 180] on link "Customer Training Increase adoption & retention." at bounding box center [412, 178] width 160 height 22
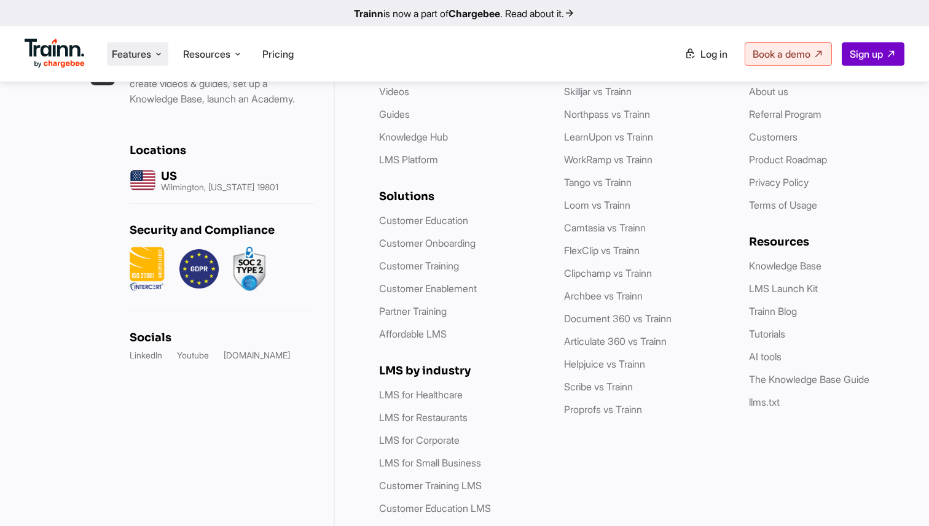
click at [133, 51] on span "Features" at bounding box center [131, 54] width 39 height 14
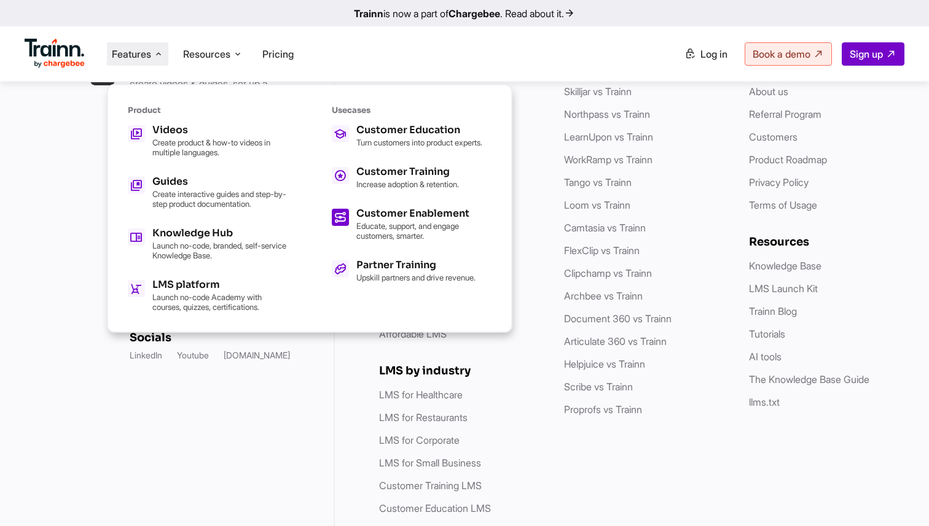
click at [358, 241] on p "Educate, support, and engage customers, smarter." at bounding box center [423, 231] width 135 height 20
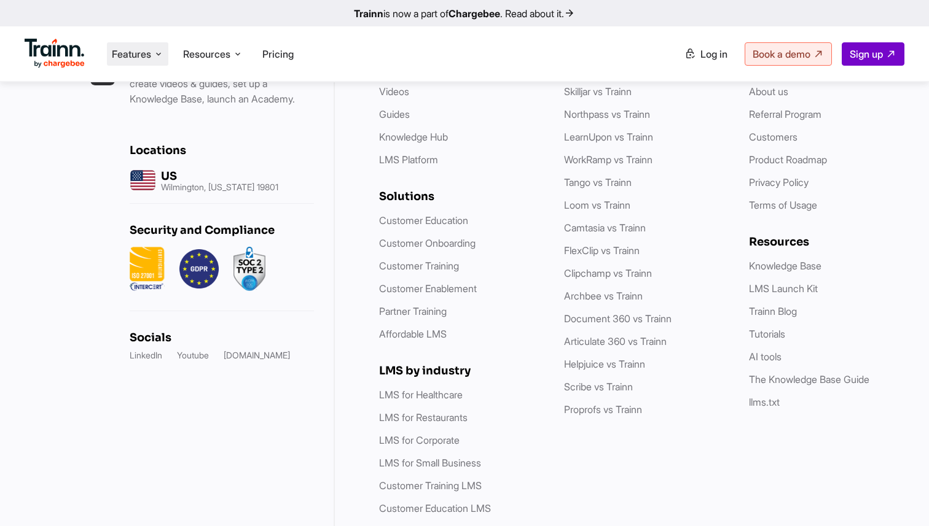
click at [131, 57] on span "Features" at bounding box center [131, 54] width 39 height 14
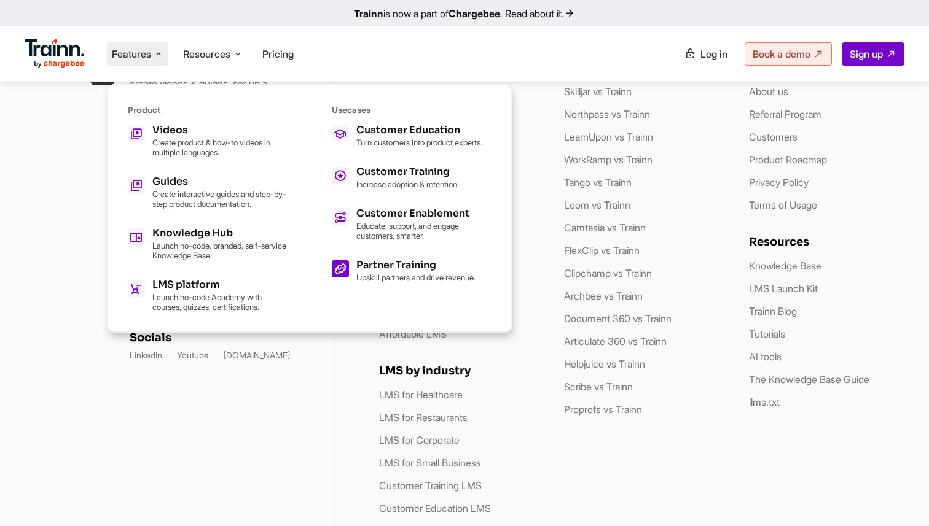
click at [367, 281] on p "Upskill partners and drive revenue." at bounding box center [415, 278] width 119 height 10
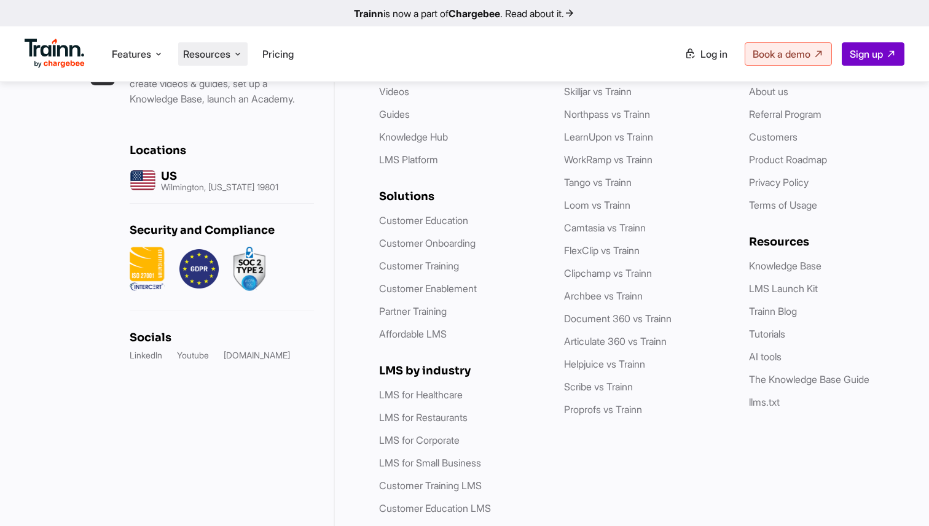
click at [195, 53] on span "Resources" at bounding box center [206, 54] width 47 height 14
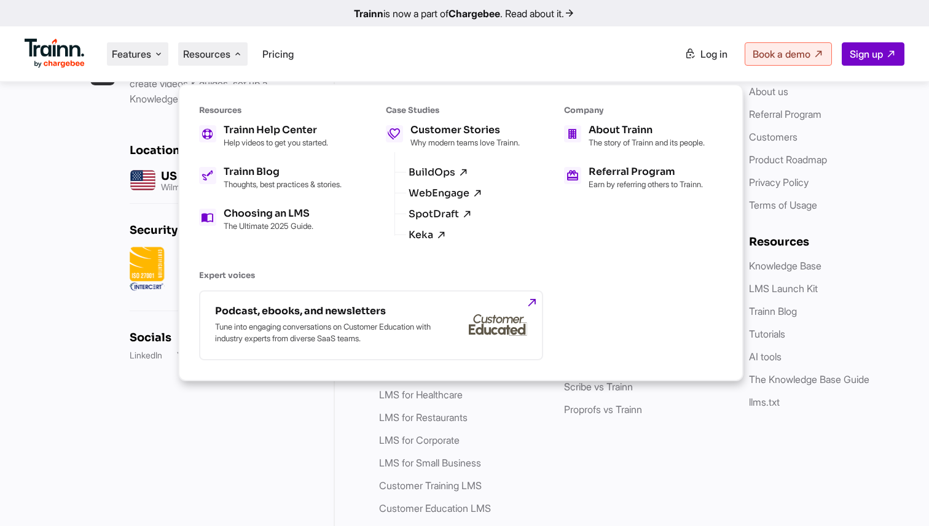
click at [125, 46] on li "Features Product Videos Create product & how-to videos in multiple languages. G…" at bounding box center [137, 53] width 61 height 23
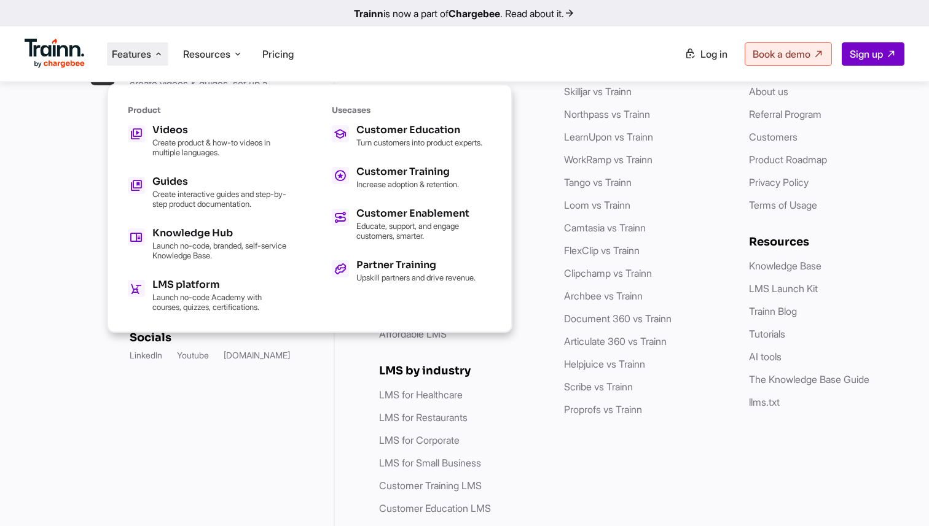
click at [625, 440] on div "The World vs Trainn Skilljar vs Trainn Northpass vs Trainn LearnUpon vs Trainn …" at bounding box center [644, 289] width 160 height 456
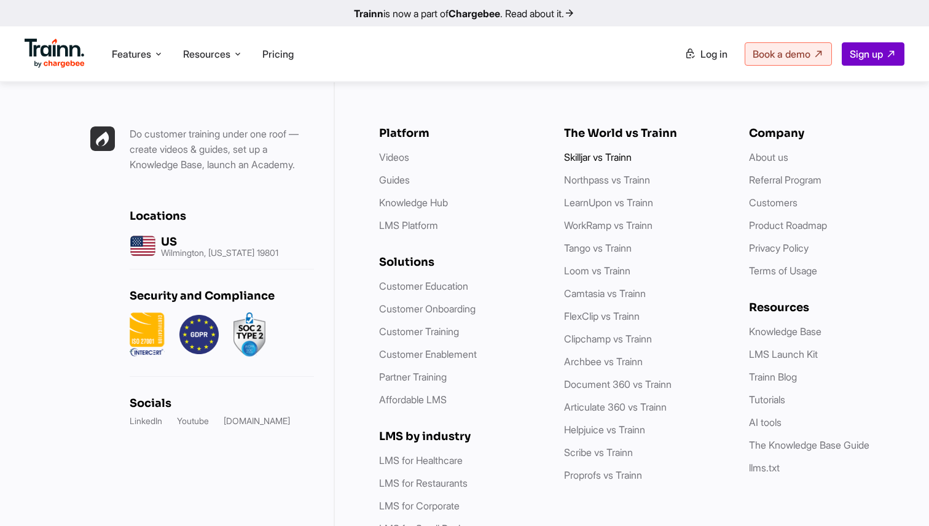
scroll to position [3562, 0]
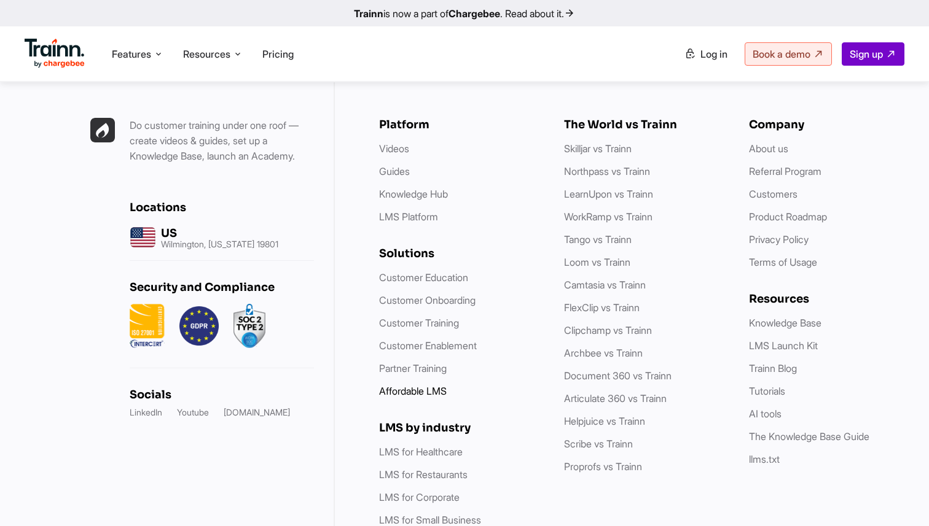
click at [423, 385] on link "Affordable LMS" at bounding box center [413, 391] width 68 height 12
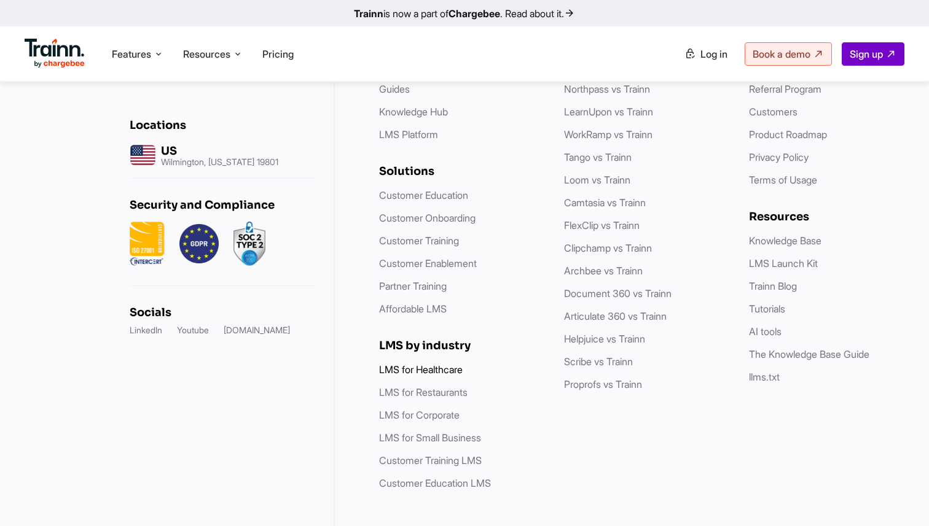
click at [437, 364] on link "LMS for Healthcare" at bounding box center [421, 370] width 84 height 12
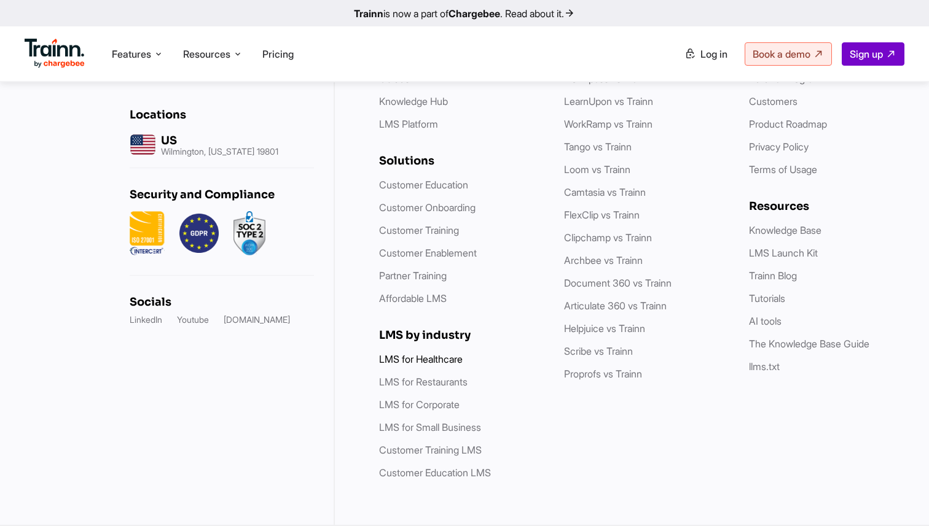
scroll to position [3592, 0]
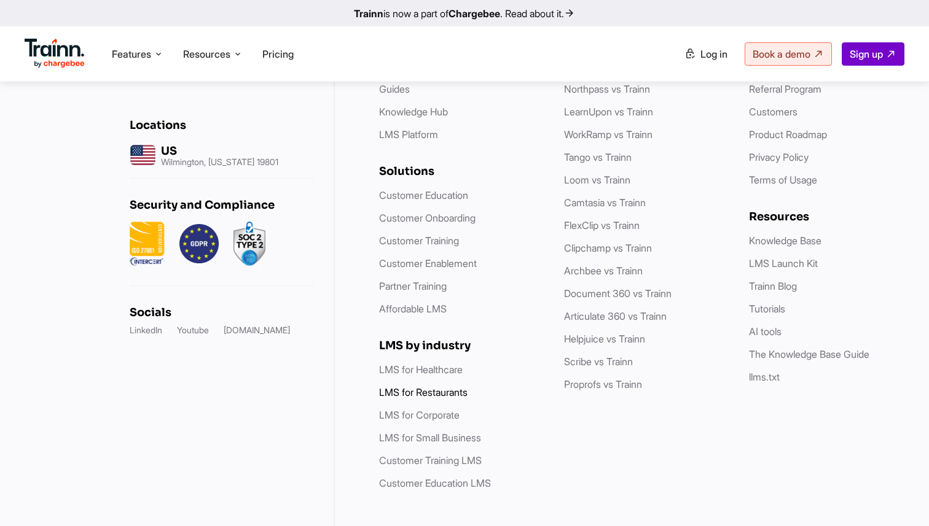
click at [437, 386] on link "LMS for Restaurants" at bounding box center [423, 392] width 88 height 12
click at [438, 409] on link "LMS for Corporate" at bounding box center [419, 415] width 80 height 12
click at [443, 432] on link "LMS for Small Business" at bounding box center [430, 438] width 102 height 12
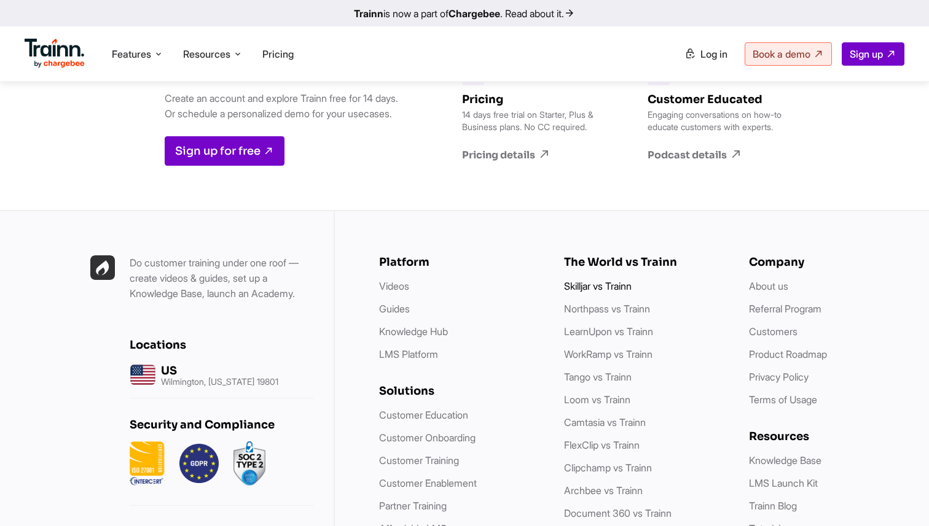
scroll to position [3476, 0]
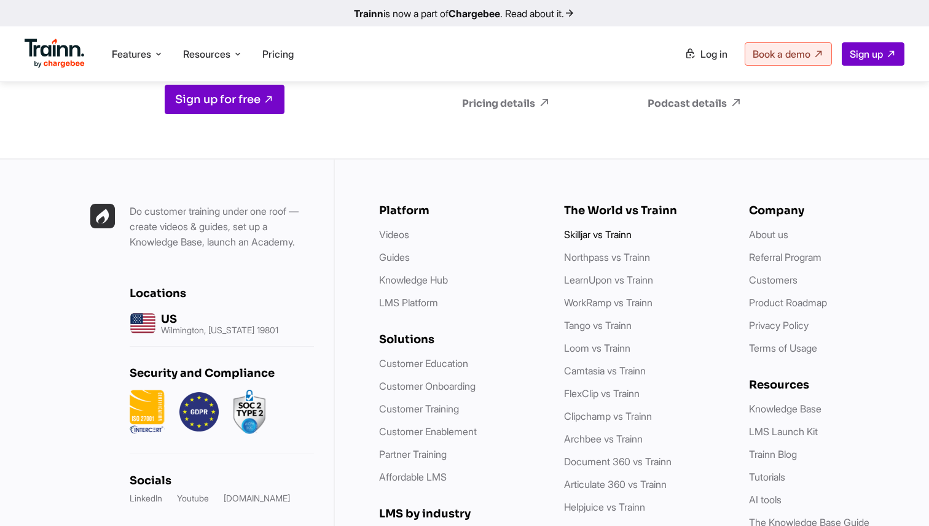
click at [585, 228] on link "Skilljar vs Trainn" at bounding box center [598, 234] width 68 height 12
click at [586, 342] on link "Loom vs Trainn" at bounding box center [597, 348] width 66 height 12
click at [603, 319] on link "Tango vs Trainn" at bounding box center [598, 325] width 68 height 12
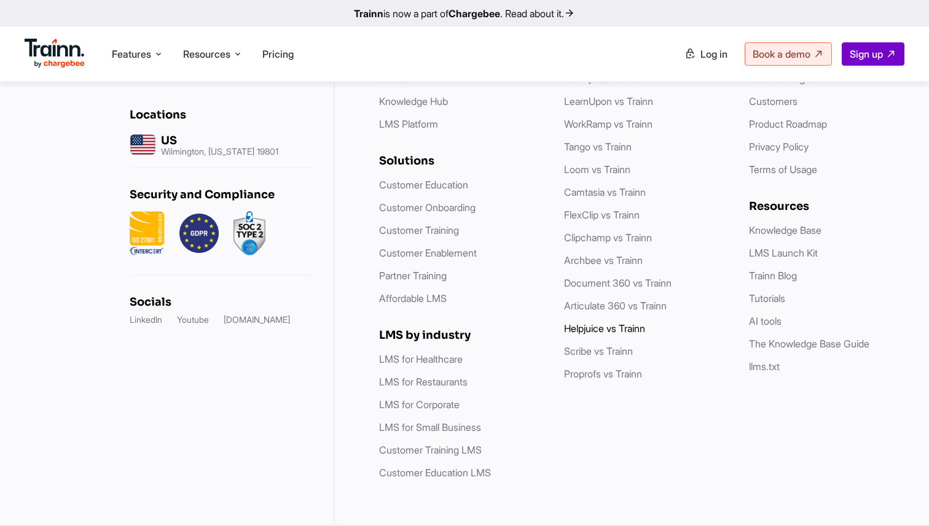
scroll to position [3618, 0]
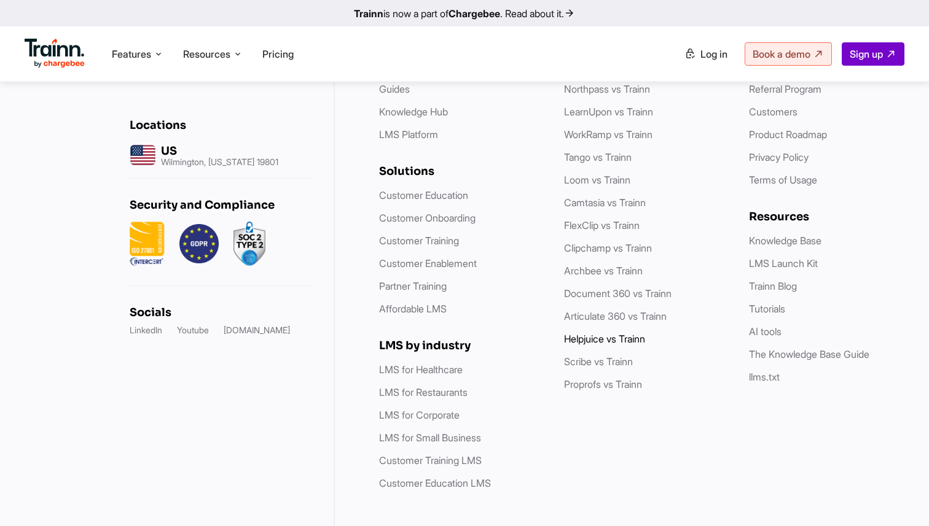
click at [620, 333] on link "Helpjuice vs Trainn" at bounding box center [604, 339] width 81 height 12
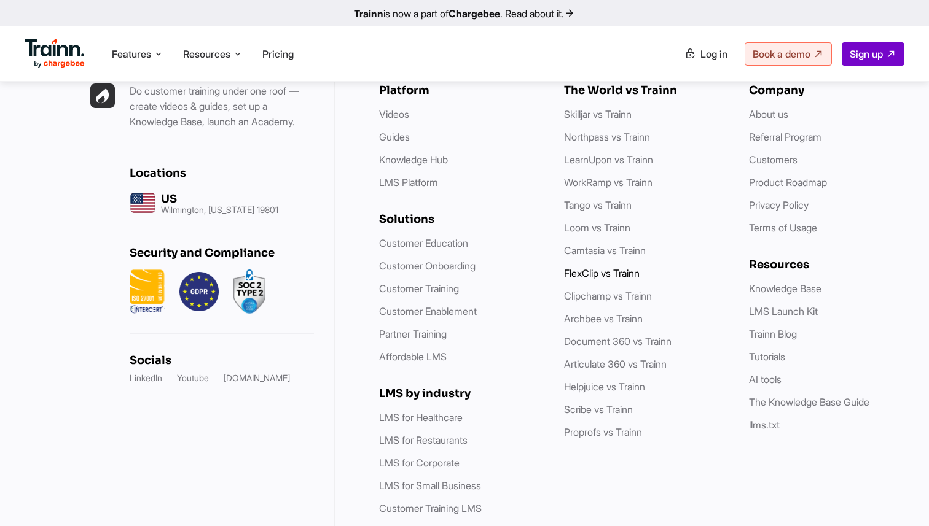
scroll to position [3544, 0]
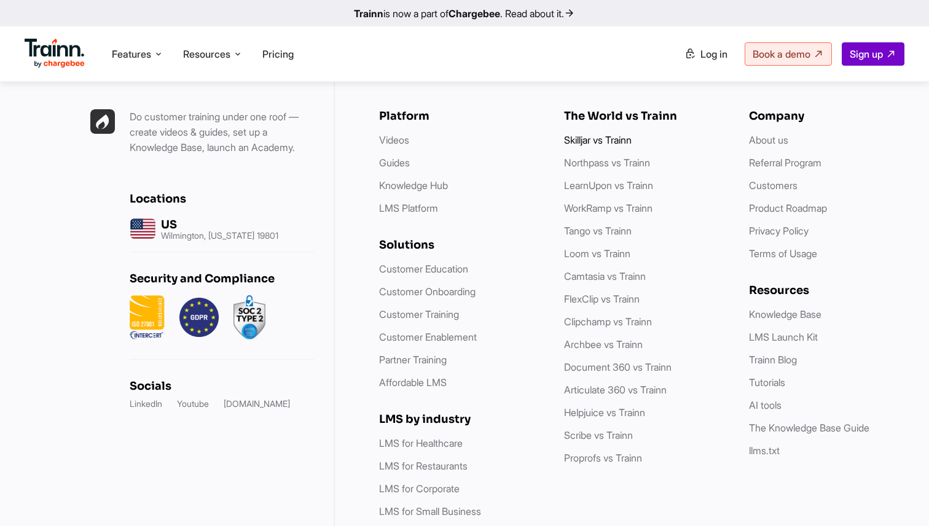
click at [604, 134] on link "Skilljar vs Trainn" at bounding box center [598, 140] width 68 height 12
click at [600, 270] on link "Camtasia vs Trainn" at bounding box center [605, 276] width 82 height 12
click at [582, 316] on link "Clipchamp vs Trainn" at bounding box center [608, 322] width 88 height 12
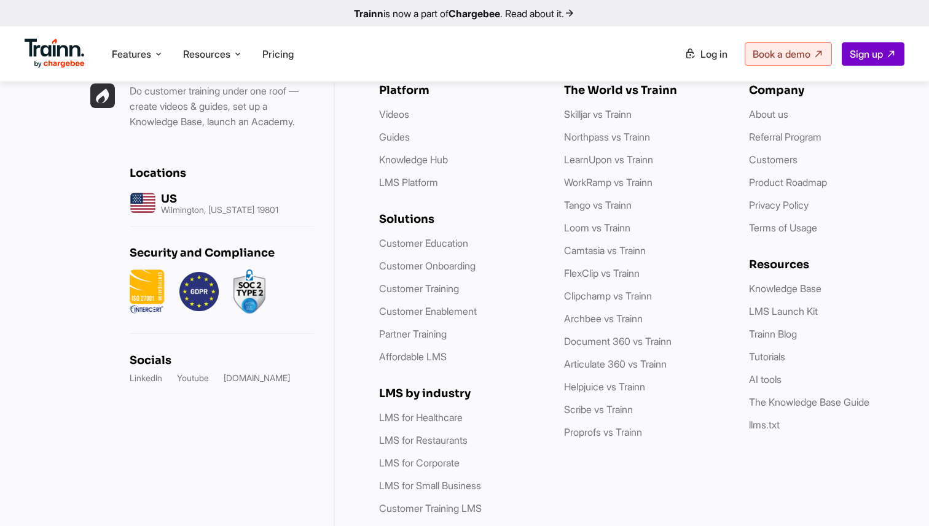
scroll to position [3519, 0]
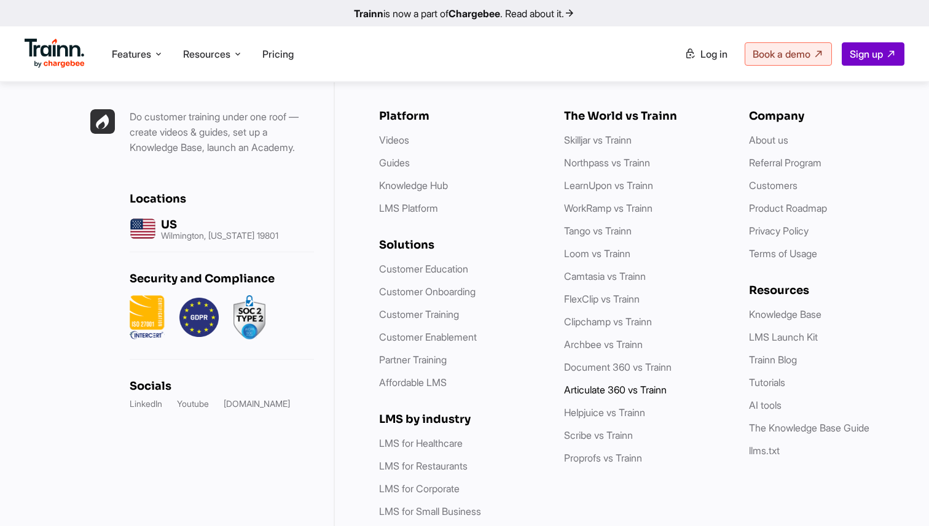
click at [597, 384] on link "Articulate 360 vs Trainn" at bounding box center [615, 390] width 103 height 12
click at [583, 452] on link "Proprofs vs Trainn" at bounding box center [603, 458] width 78 height 12
click at [594, 157] on link "Northpass vs Trainn" at bounding box center [607, 163] width 86 height 12
click at [590, 429] on link "Scribe vs Trainn" at bounding box center [598, 435] width 69 height 12
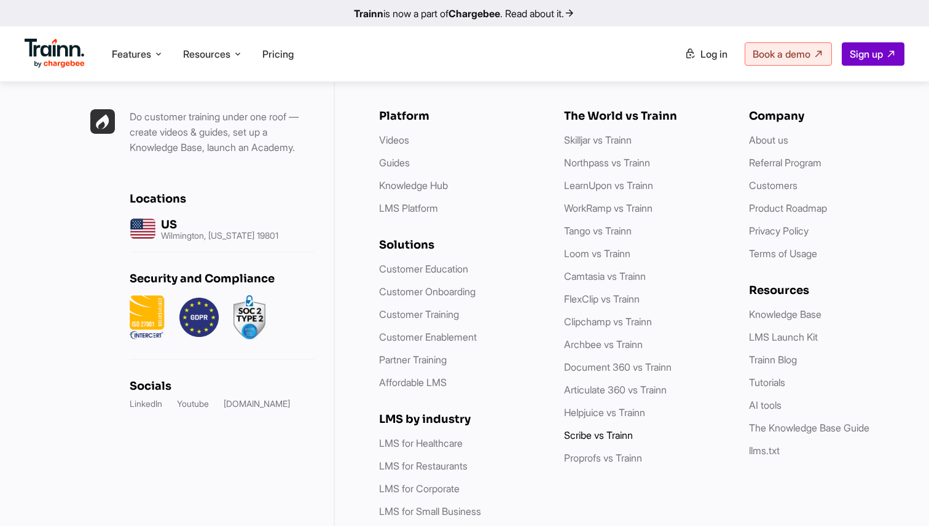
scroll to position [3544, 0]
click at [607, 248] on link "Loom vs Trainn" at bounding box center [597, 254] width 66 height 12
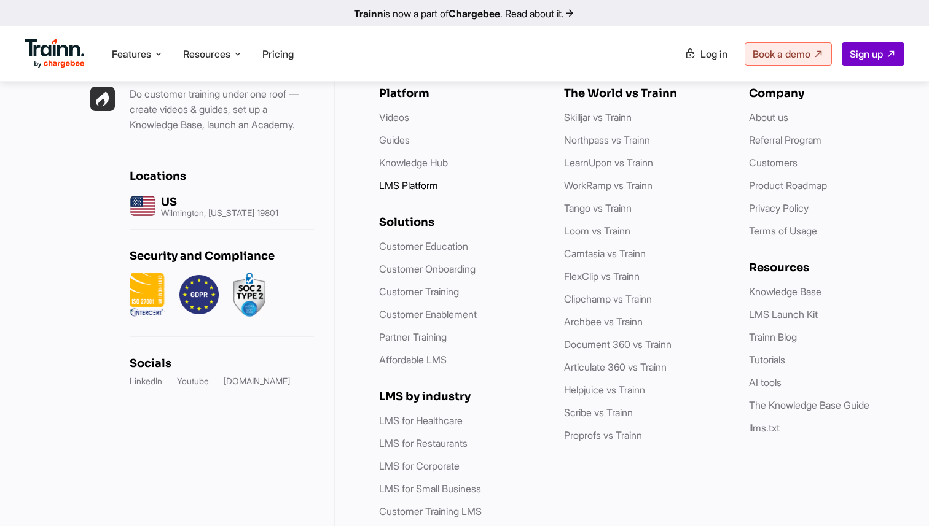
scroll to position [3570, 0]
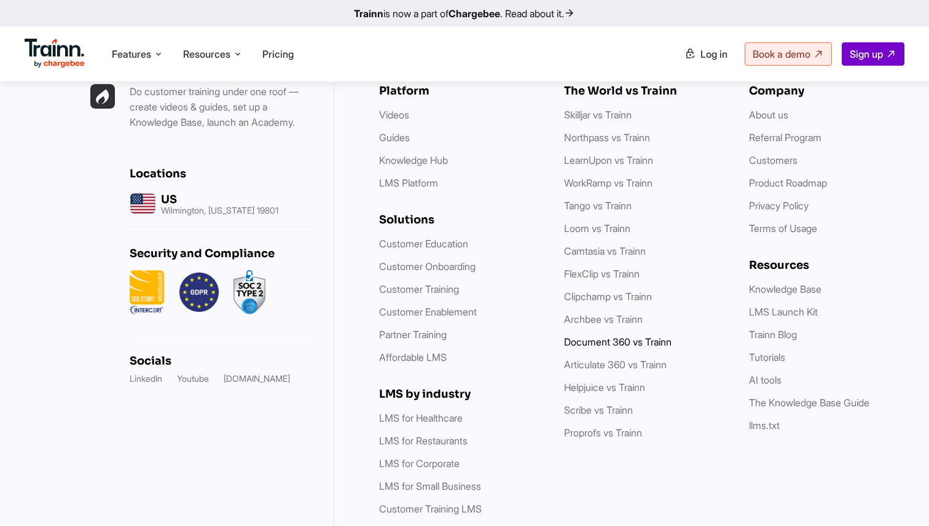
click at [615, 336] on link "Document 360 vs Trainn" at bounding box center [617, 342] width 107 height 12
click at [131, 63] on li "Features Product Videos Create product & how-to videos in multiple languages. G…" at bounding box center [137, 53] width 61 height 23
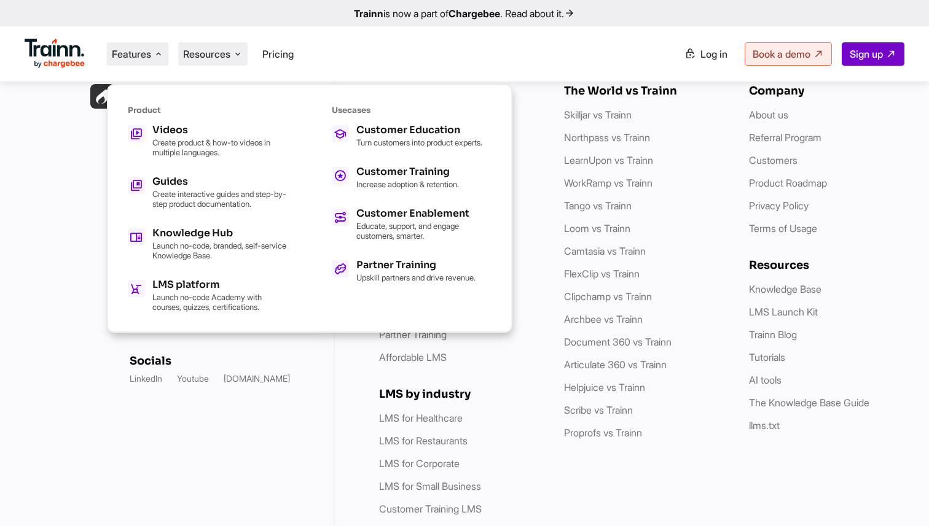
click at [211, 50] on span "Resources" at bounding box center [206, 54] width 47 height 14
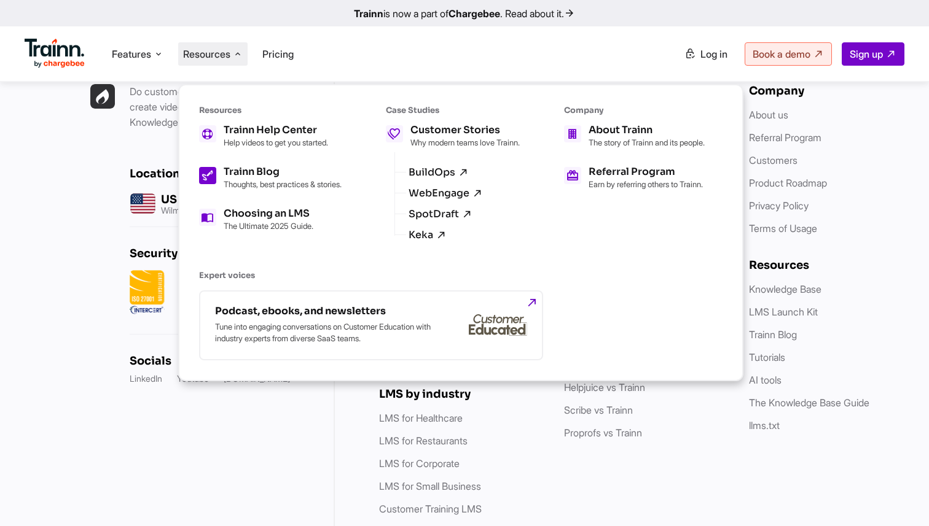
click at [233, 189] on p "Thoughts, best practices & stories." at bounding box center [283, 184] width 118 height 10
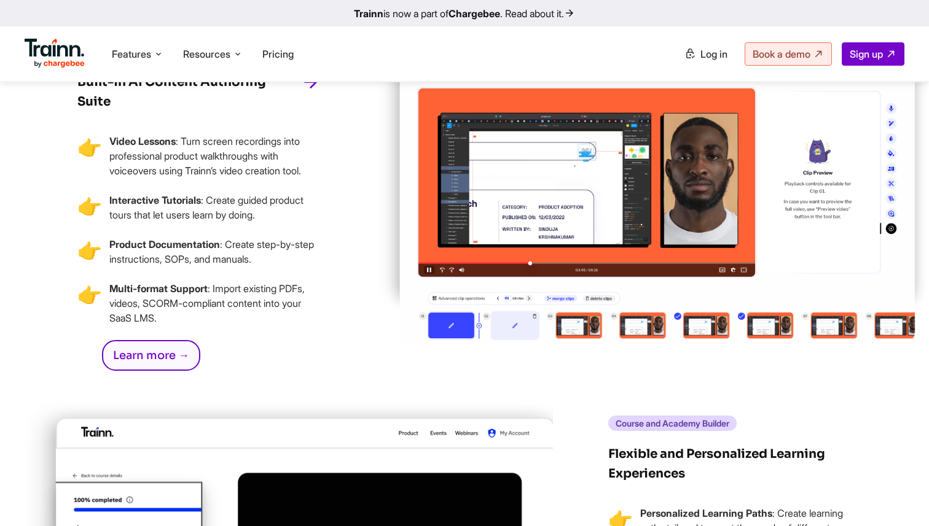
scroll to position [2374, 0]
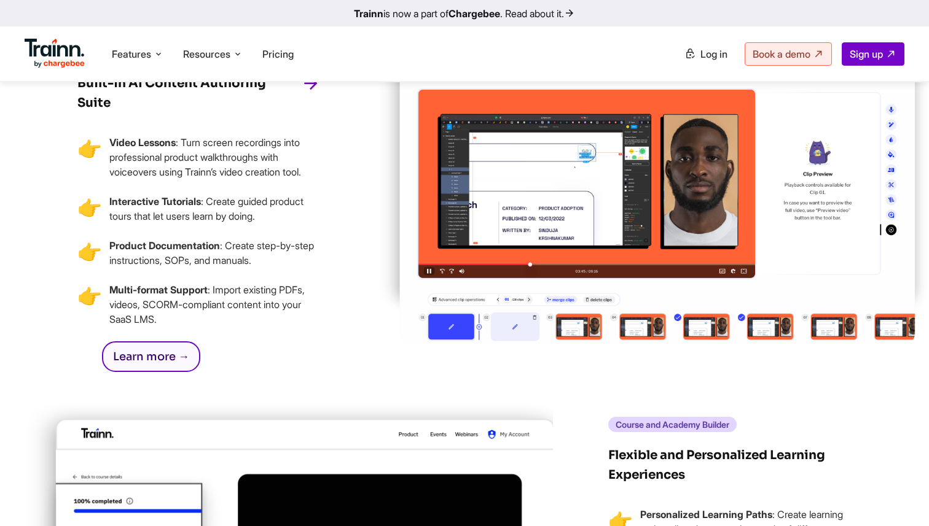
click at [151, 343] on link "Learn more →" at bounding box center [151, 356] width 98 height 31
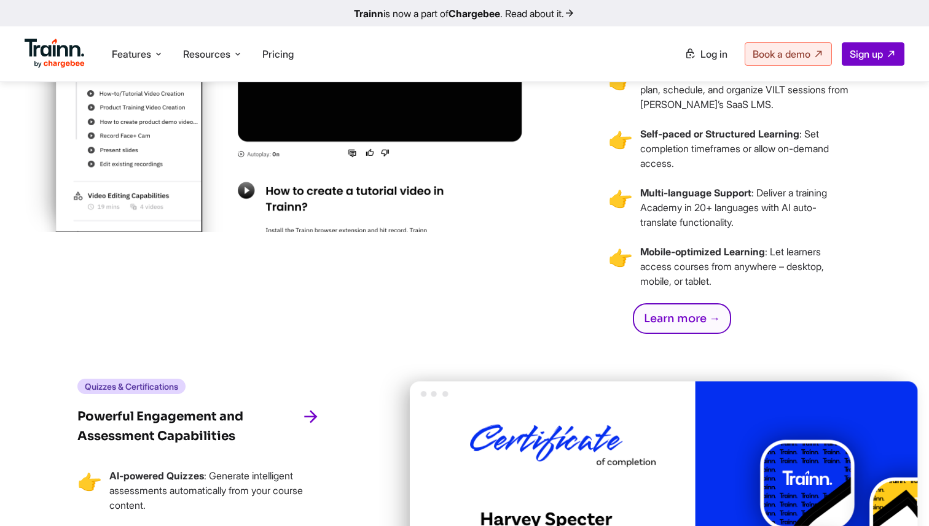
scroll to position [2890, 0]
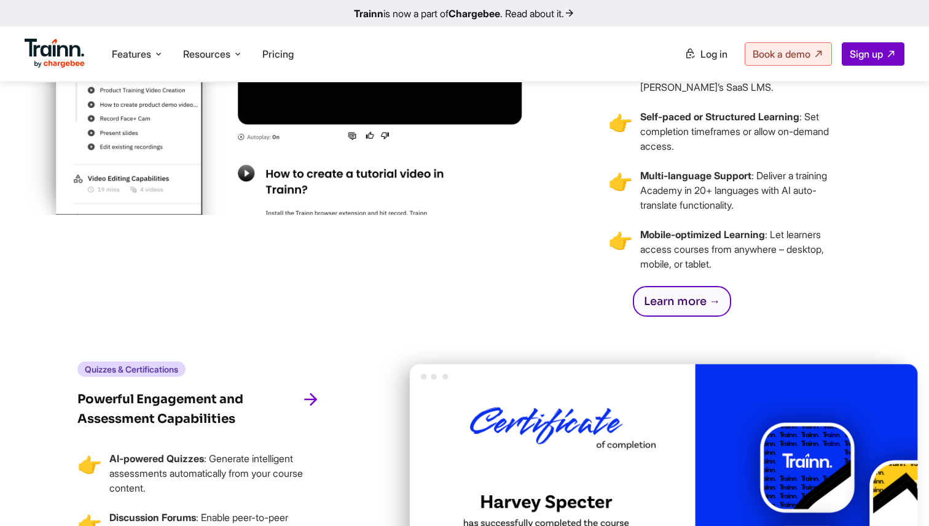
click at [665, 290] on link "Learn more →" at bounding box center [682, 301] width 98 height 31
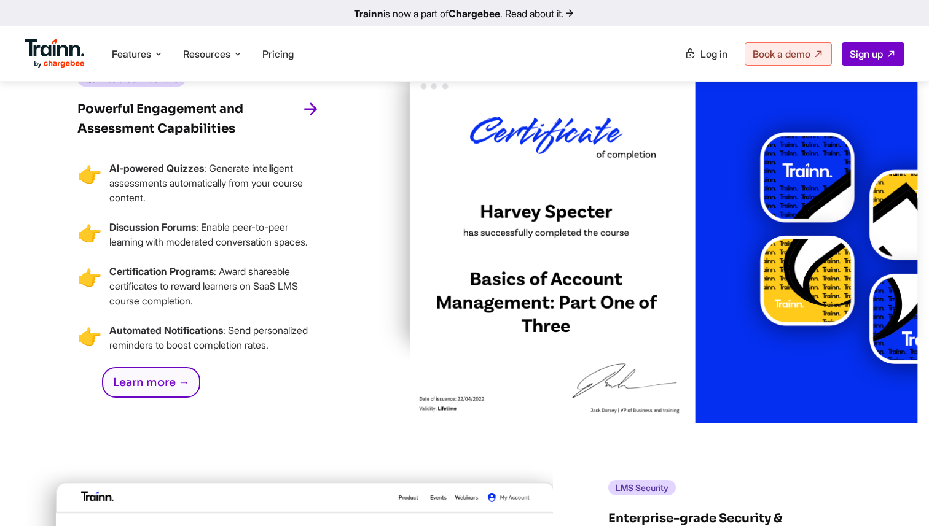
scroll to position [3271, 0]
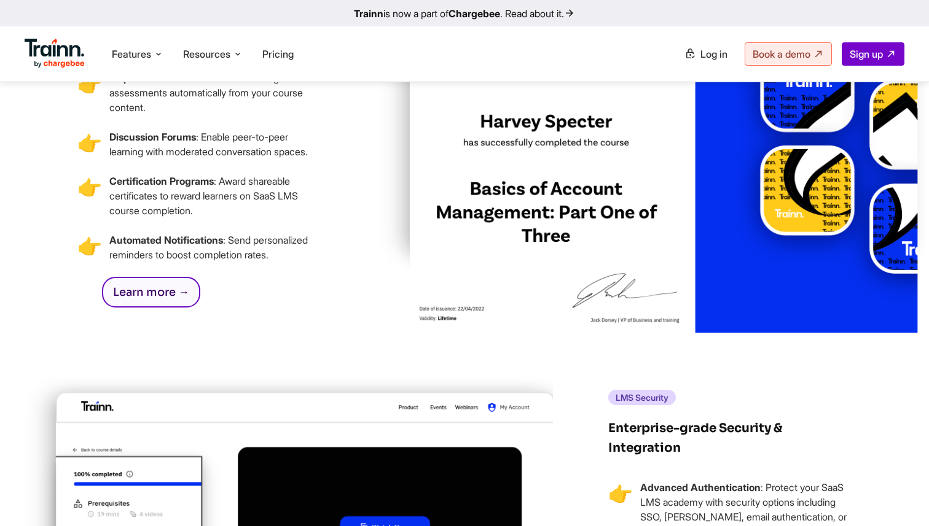
click at [170, 277] on link "Learn more →" at bounding box center [151, 292] width 98 height 31
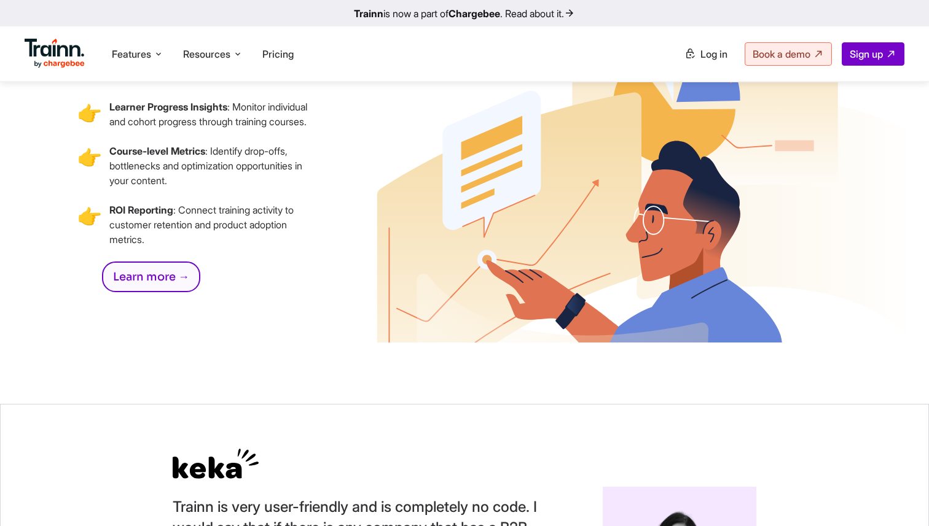
scroll to position [4102, 0]
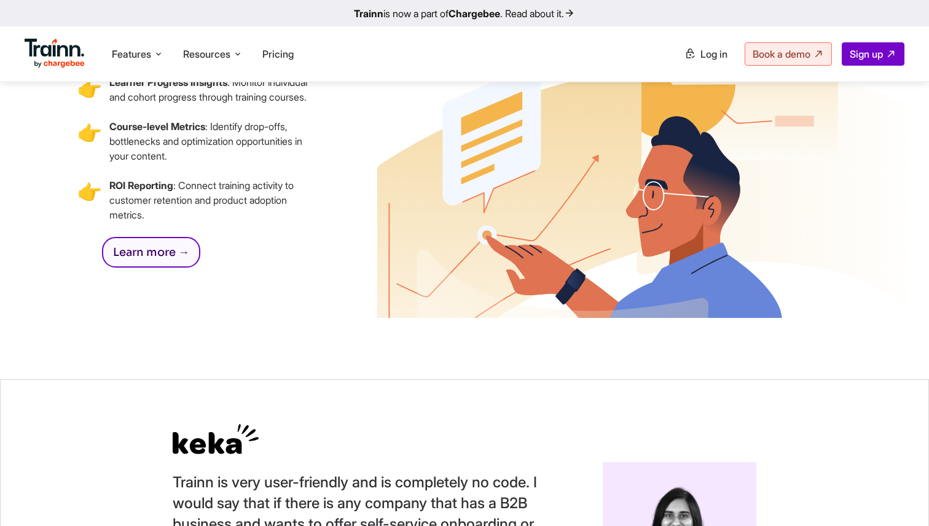
click at [174, 238] on link "Learn more →" at bounding box center [151, 252] width 98 height 31
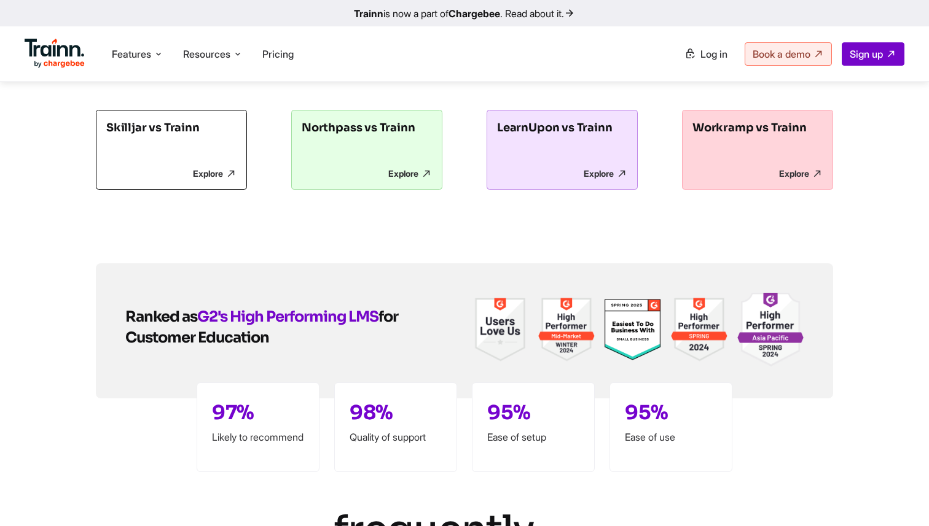
scroll to position [5923, 0]
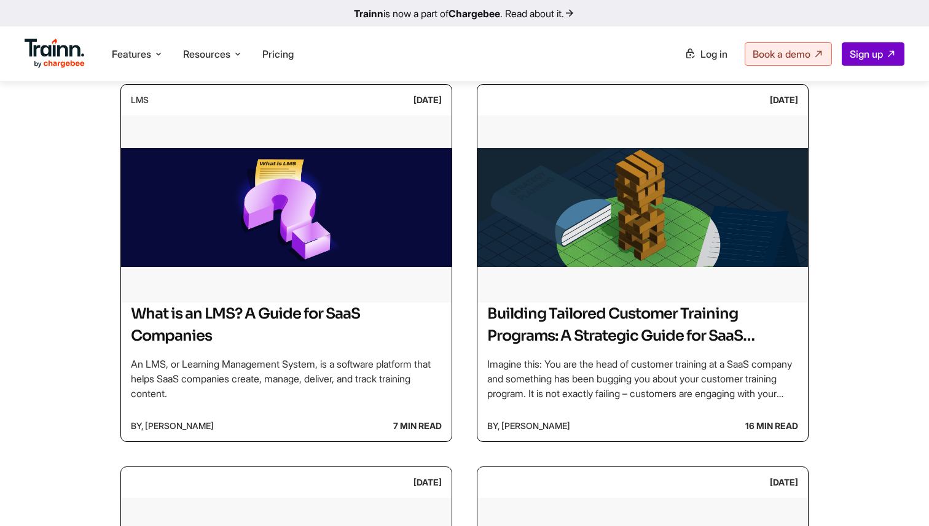
scroll to position [646, 0]
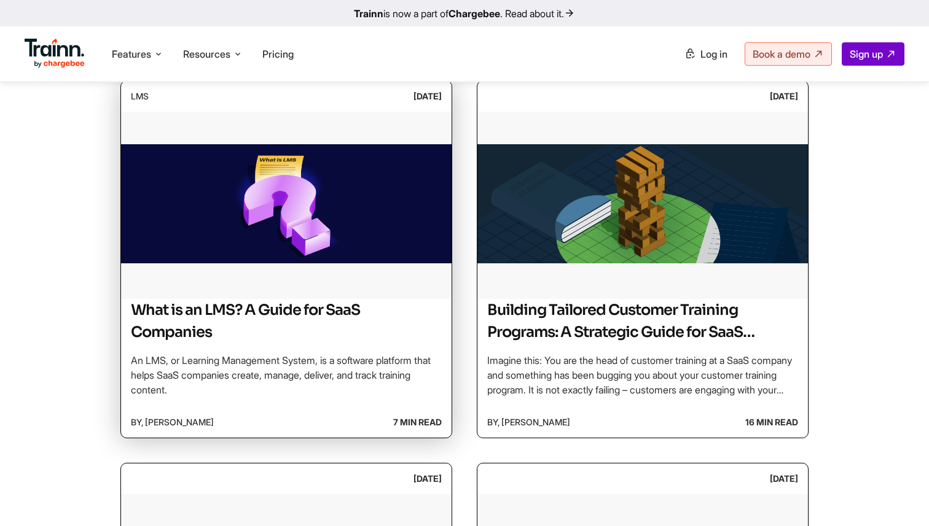
click at [341, 199] on img at bounding box center [286, 204] width 330 height 184
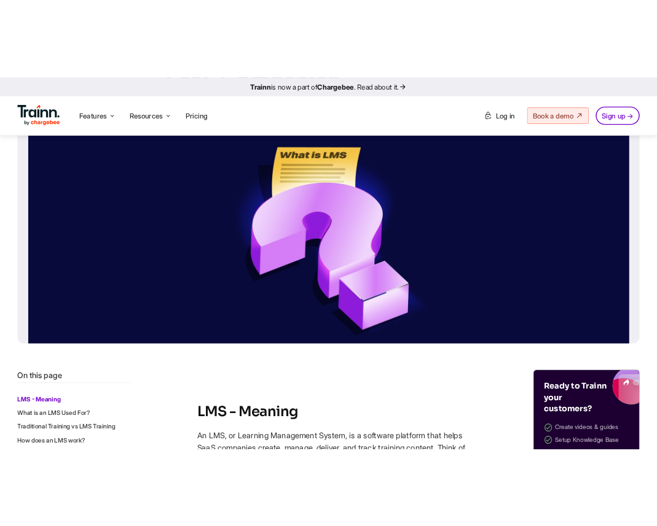
scroll to position [202, 0]
